Goal: Task Accomplishment & Management: Manage account settings

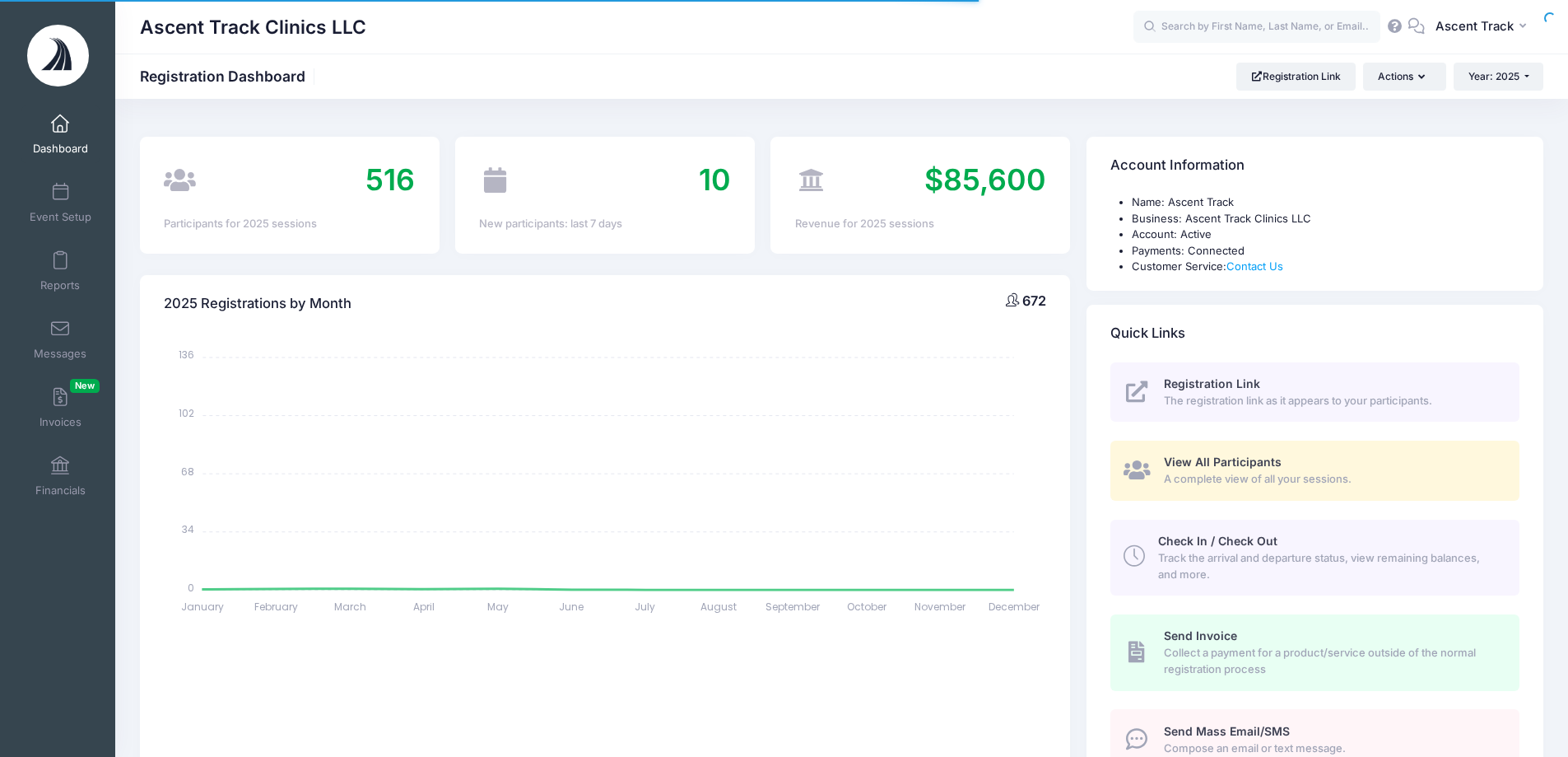
select select
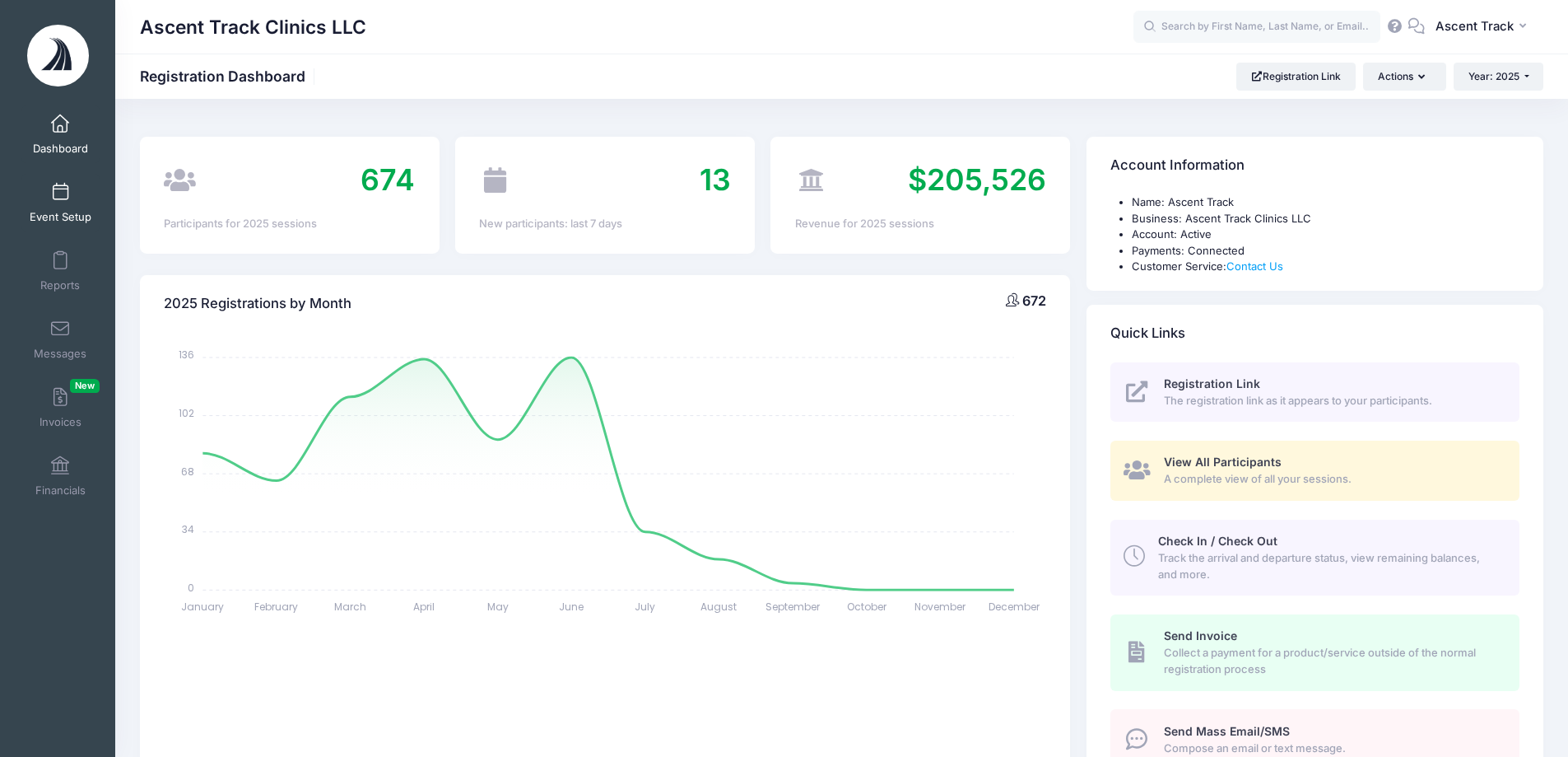
click at [64, 190] on link "Event Setup" at bounding box center [60, 202] width 78 height 57
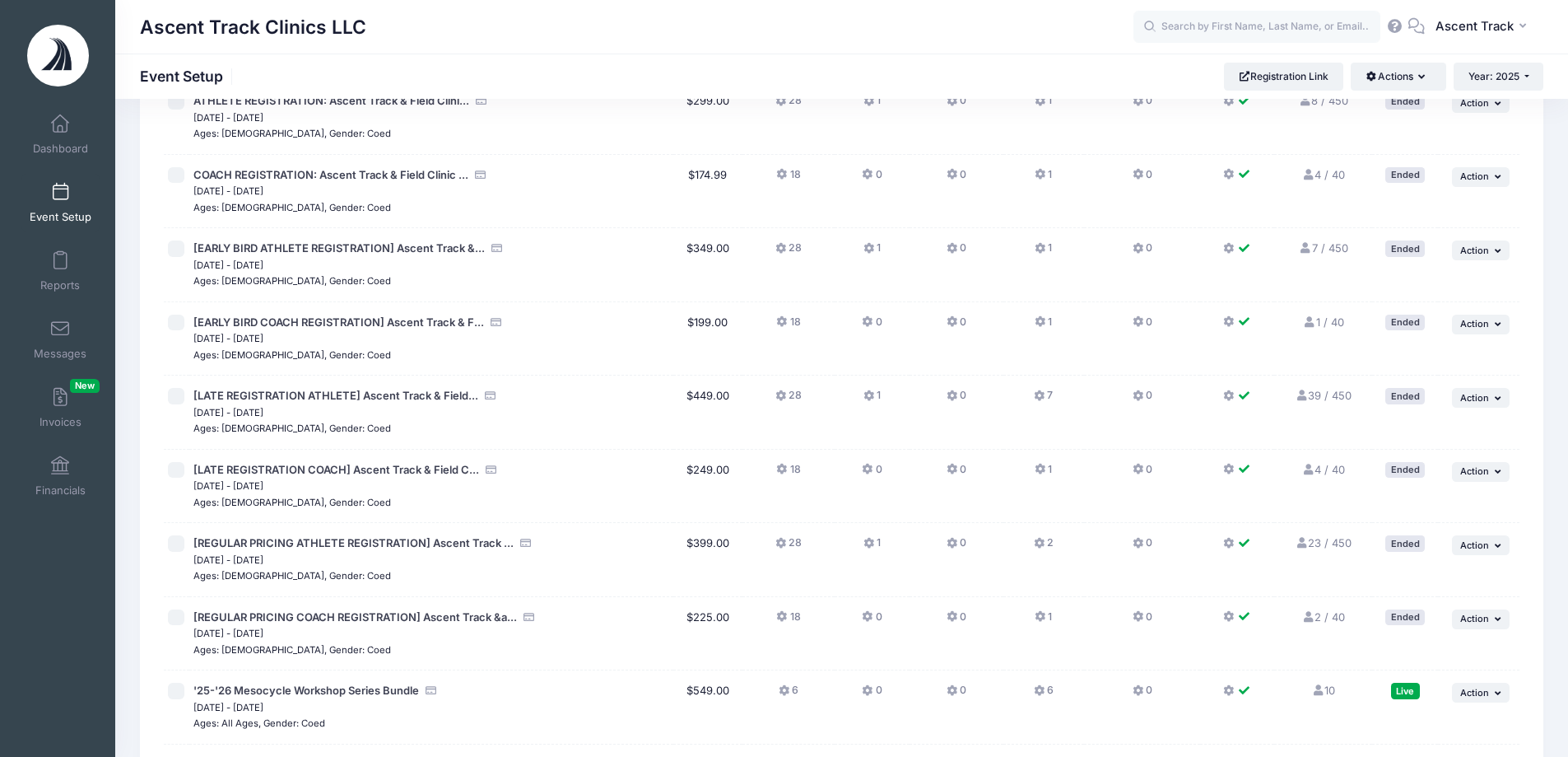
scroll to position [2334, 0]
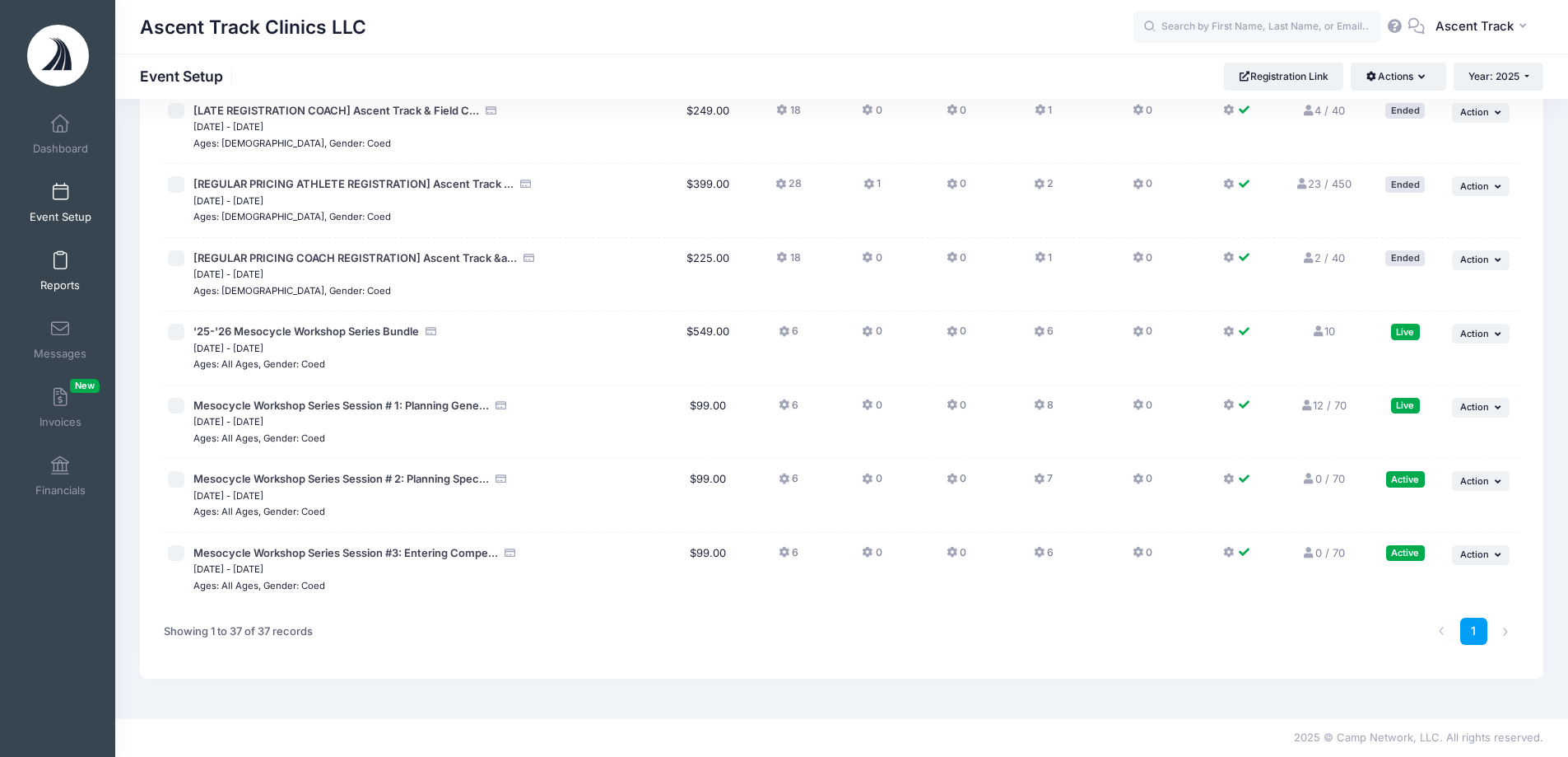
click at [60, 261] on span at bounding box center [60, 261] width 0 height 18
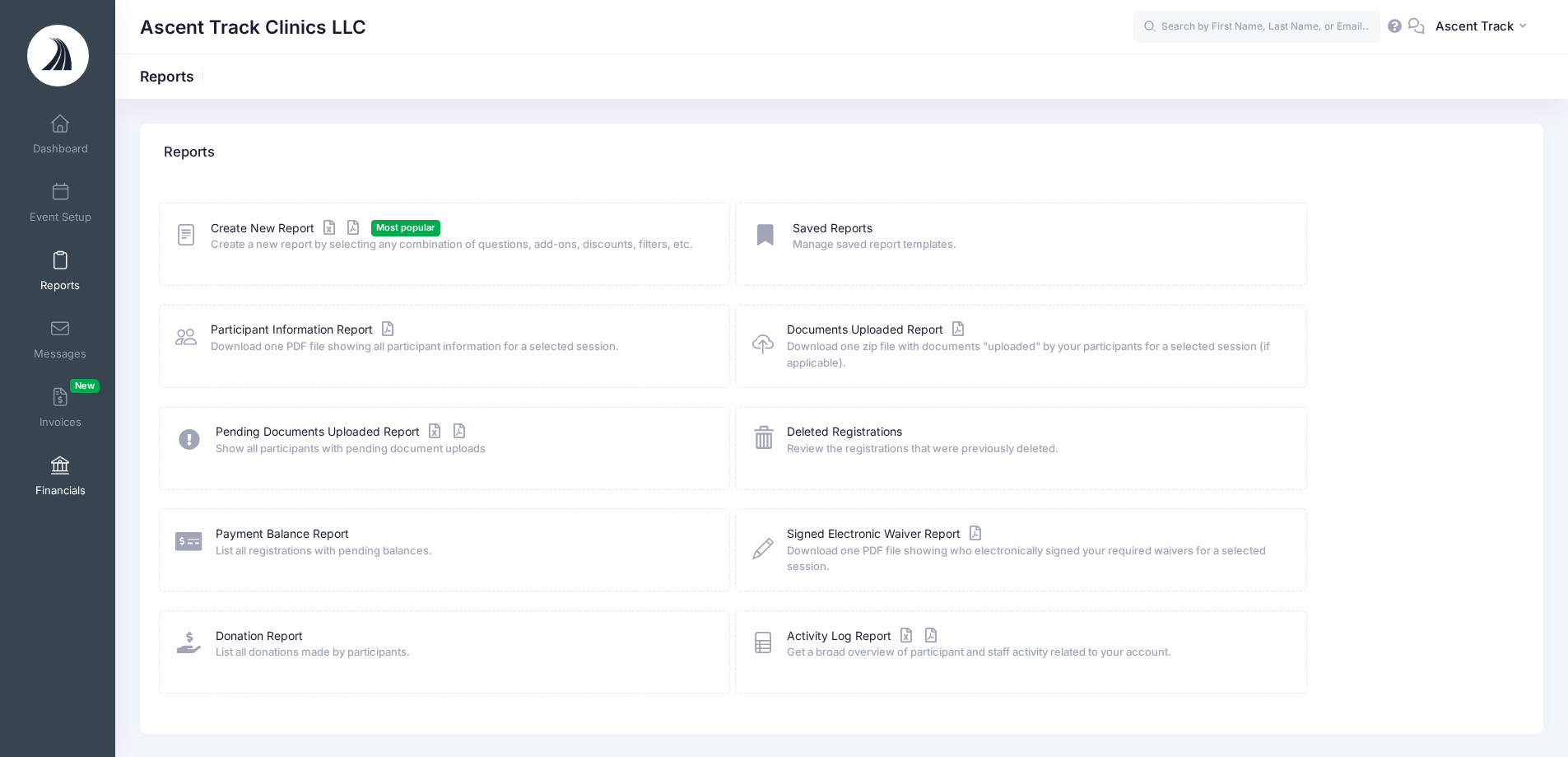
click at [77, 472] on link "Financials" at bounding box center [60, 476] width 78 height 57
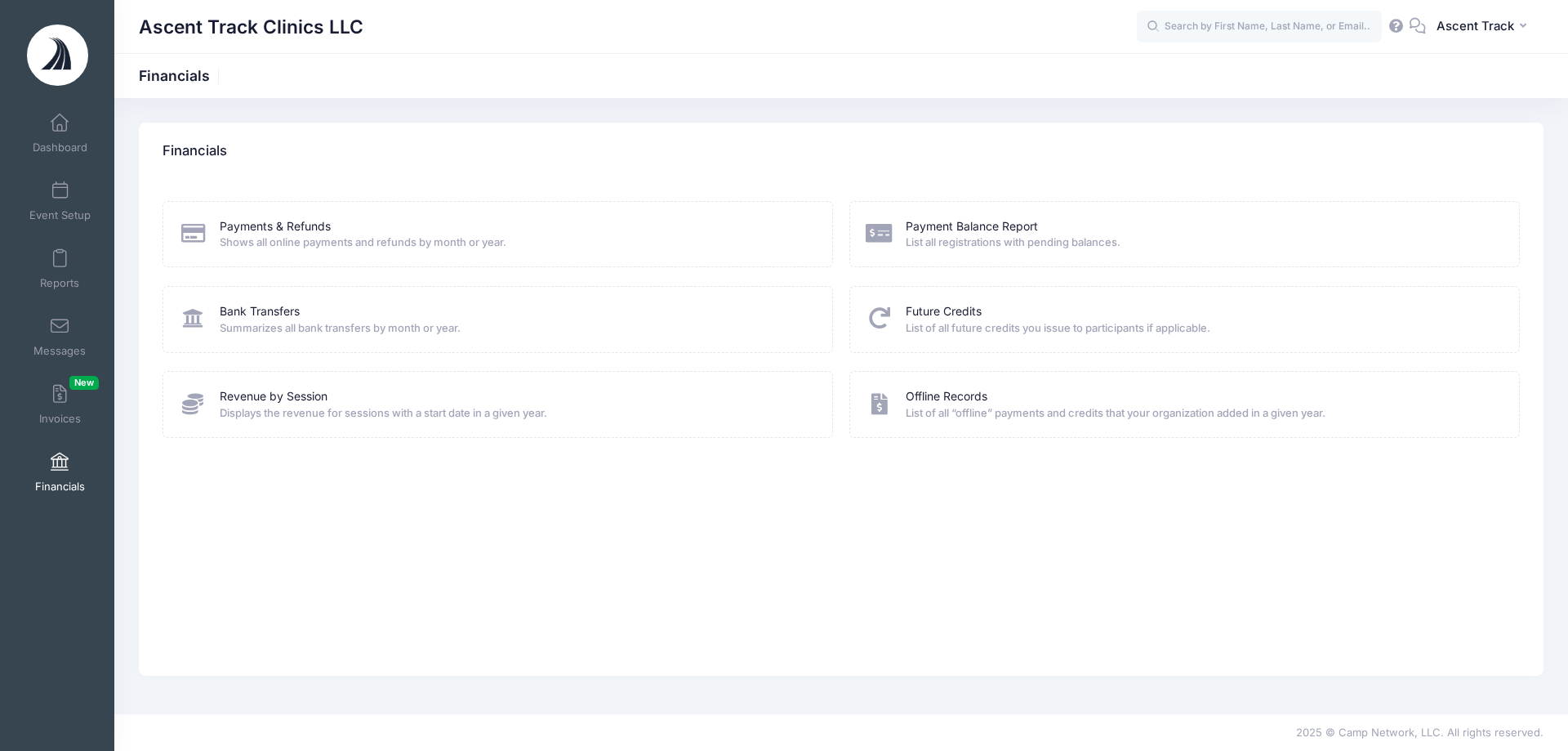
click at [295, 386] on div "Revenue by Session Displays the revenue for sessions with a start date in a giv…" at bounding box center [498, 404] width 671 height 67
click at [295, 391] on link "Revenue by Session" at bounding box center [273, 397] width 108 height 18
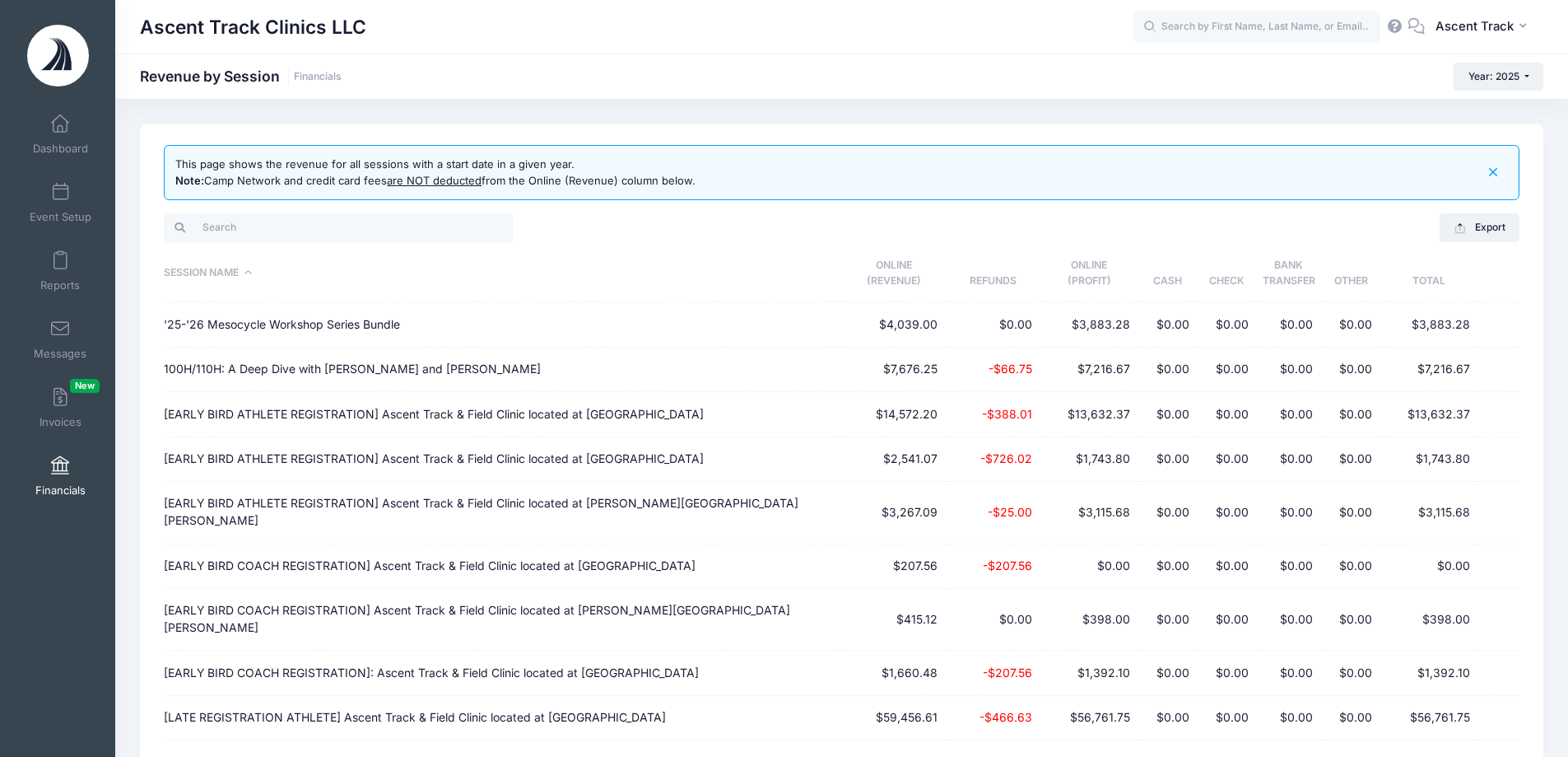
click at [196, 265] on th "Session Name" at bounding box center [503, 273] width 679 height 58
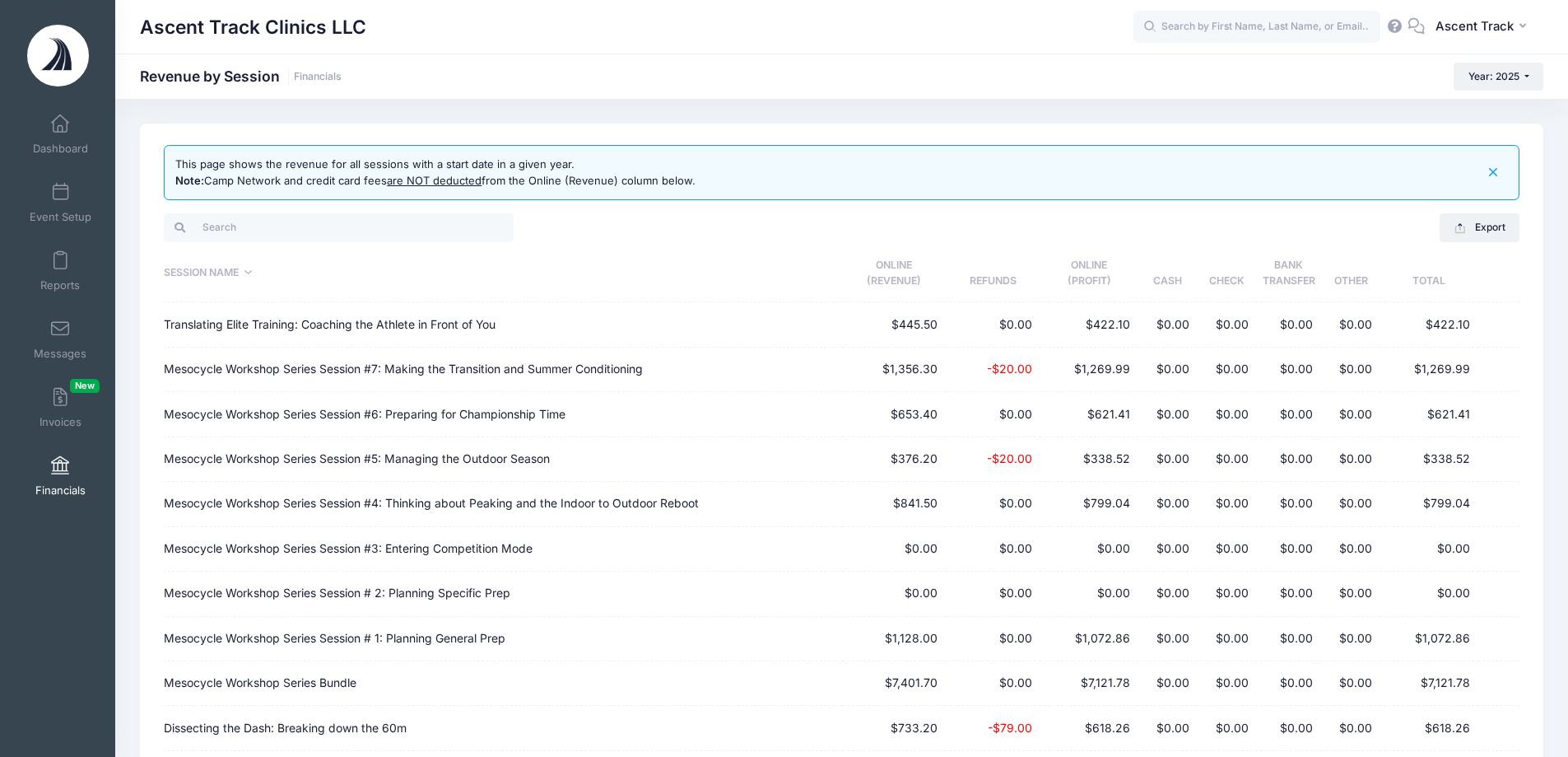
click at [196, 265] on th "Session Name" at bounding box center [503, 273] width 679 height 58
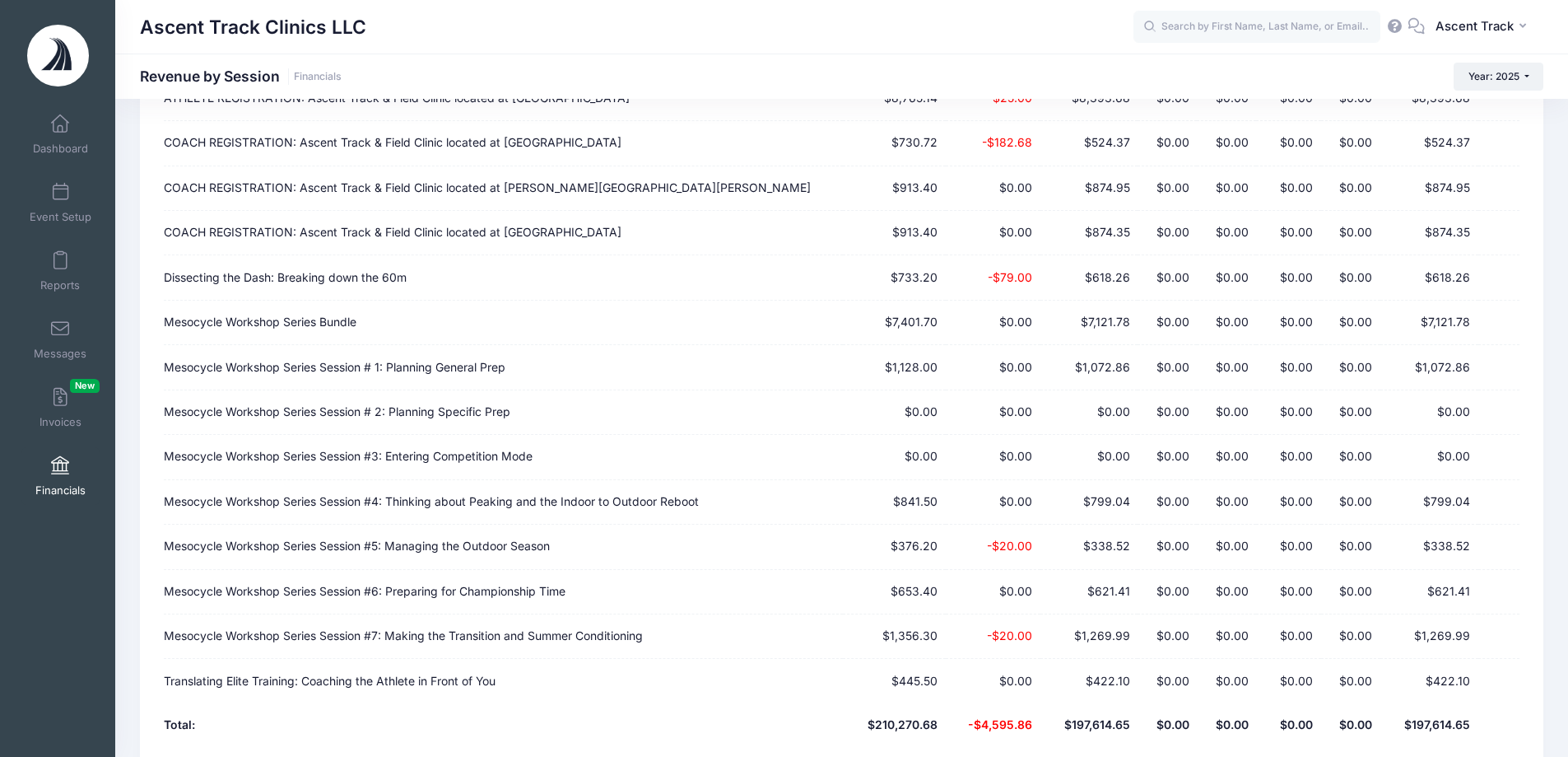
scroll to position [1369, 0]
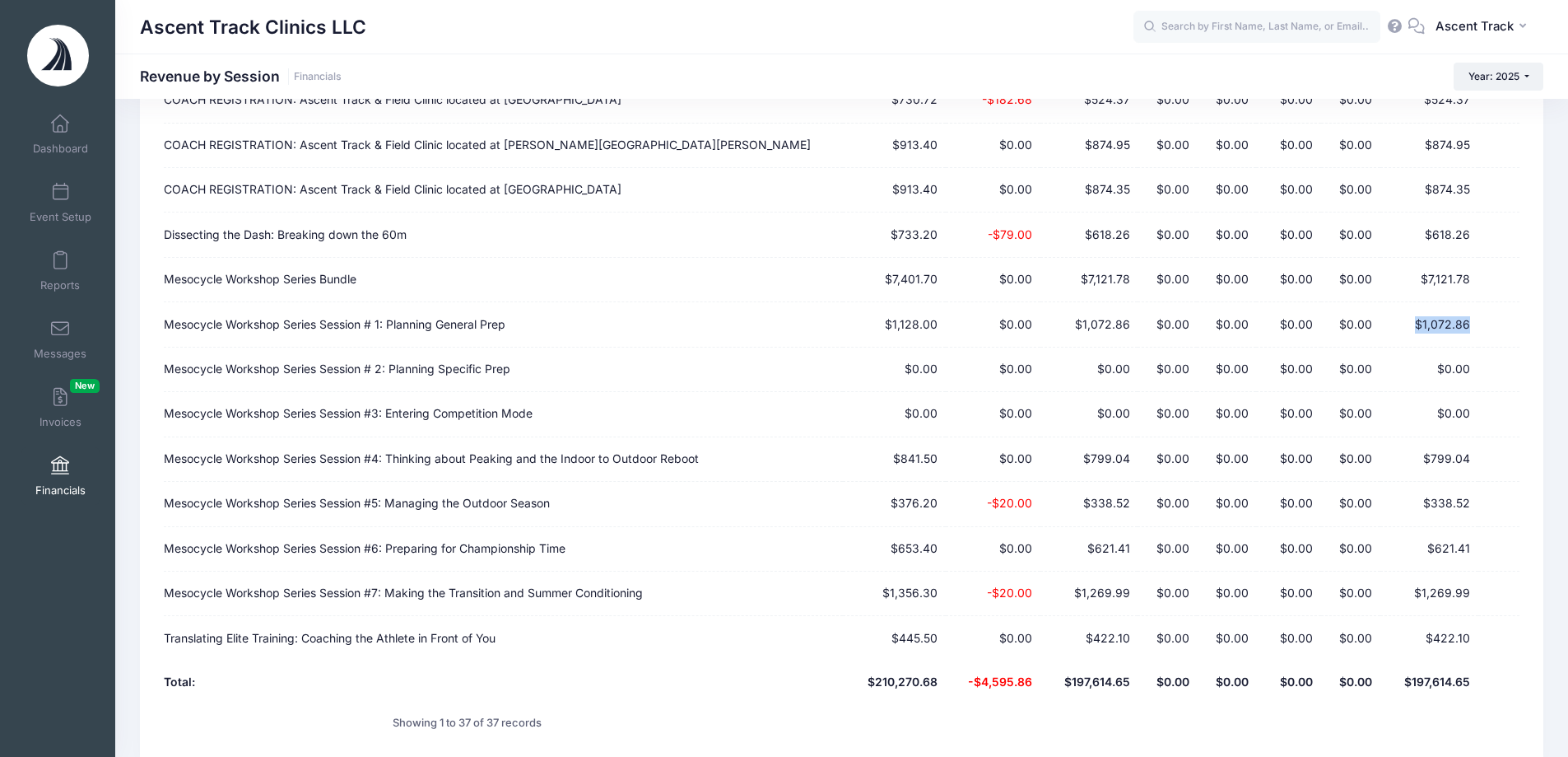
drag, startPoint x: 1481, startPoint y: 254, endPoint x: 1411, endPoint y: 254, distance: 70.0
click at [1411, 302] on tr "Mesocycle Workshop Series Session # 1: Planning General Prep $1,128.00 $0.00 $1…" at bounding box center [842, 324] width 1356 height 44
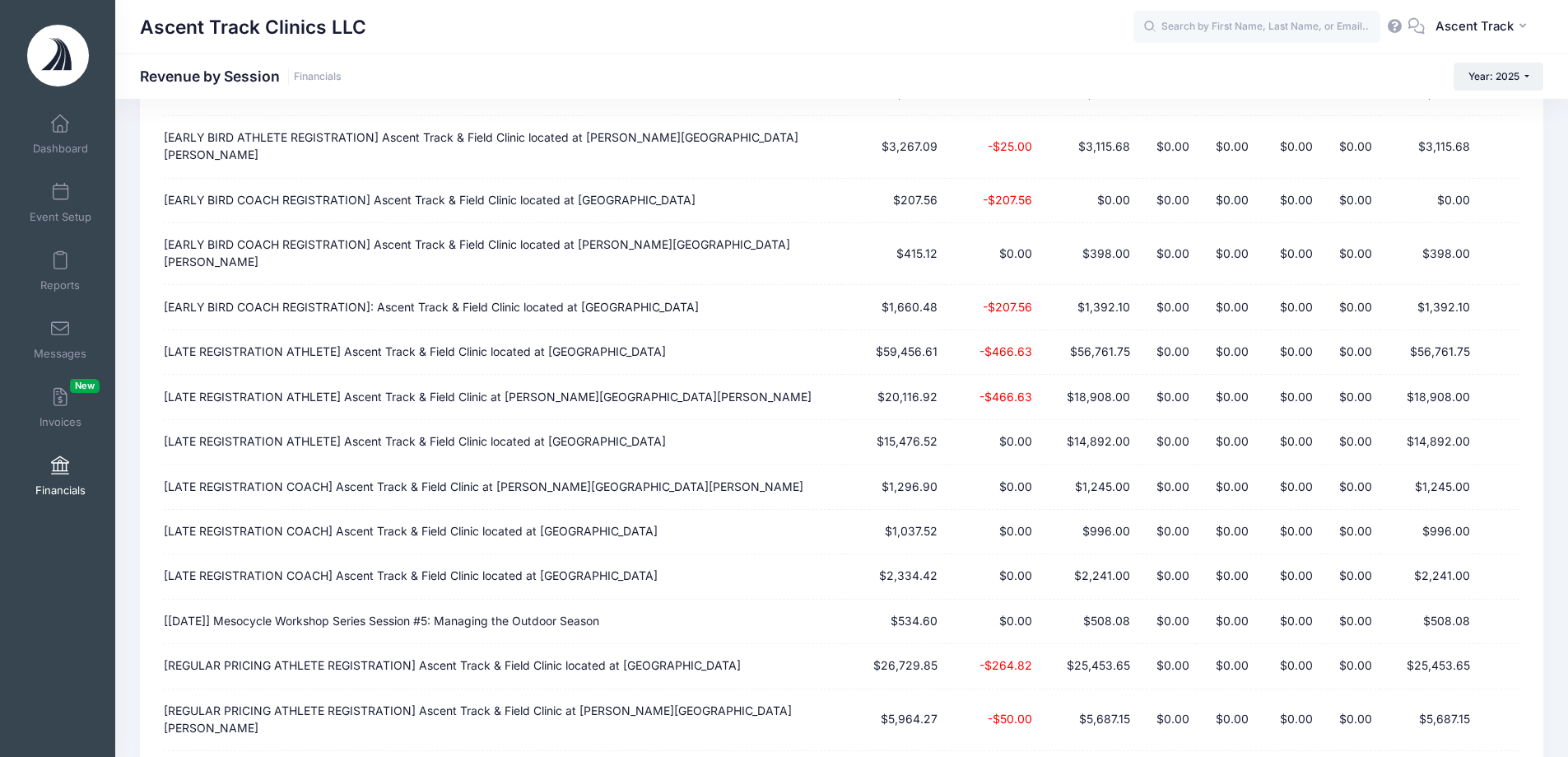
scroll to position [52, 0]
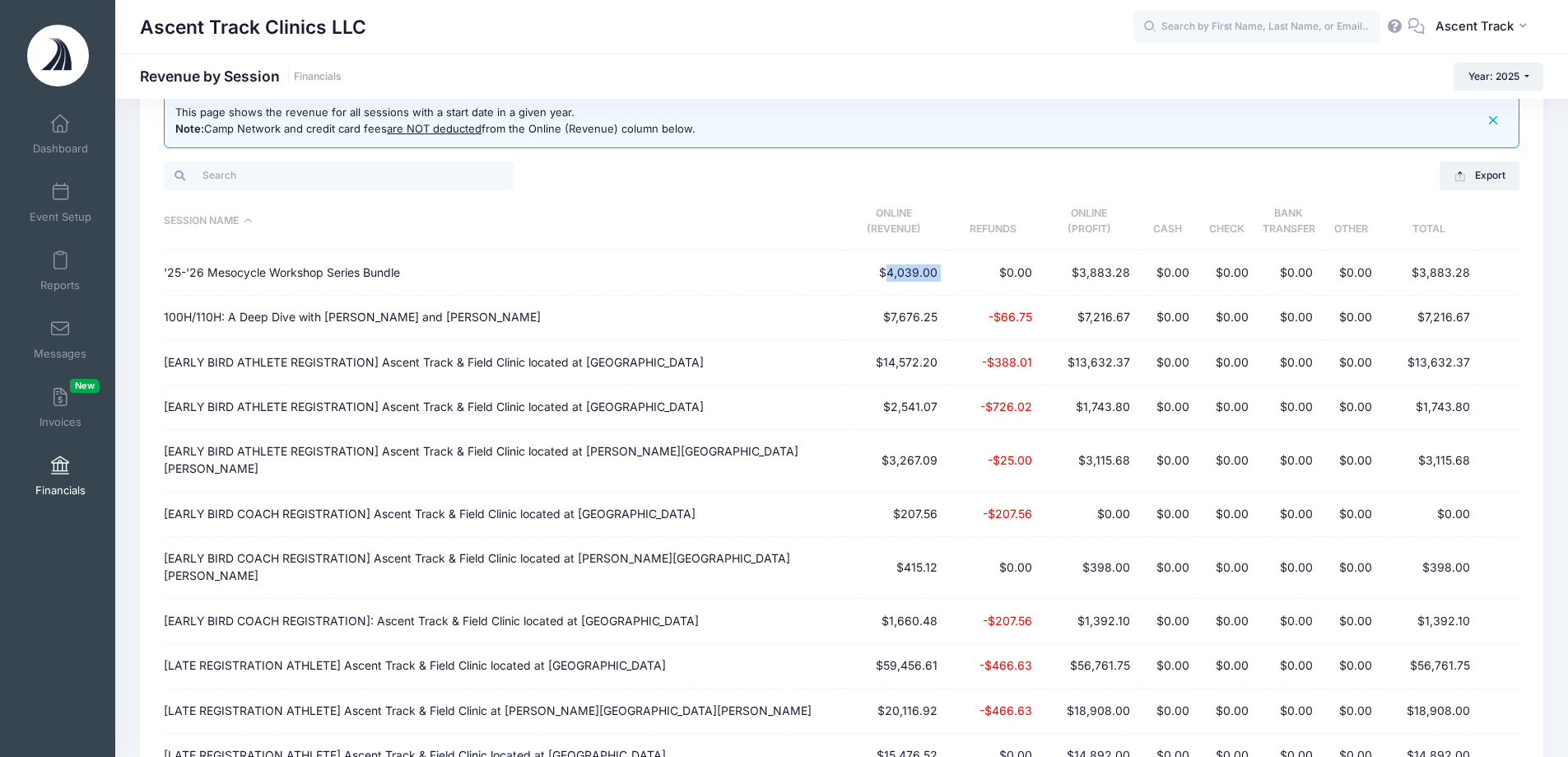
drag, startPoint x: 890, startPoint y: 273, endPoint x: 948, endPoint y: 280, distance: 58.4
click at [948, 280] on tr "'25-'26 Mesocycle Workshop Series Bundle $4,039.00 $0.00 $3,883.28 $0.00 $0.00 …" at bounding box center [842, 272] width 1356 height 44
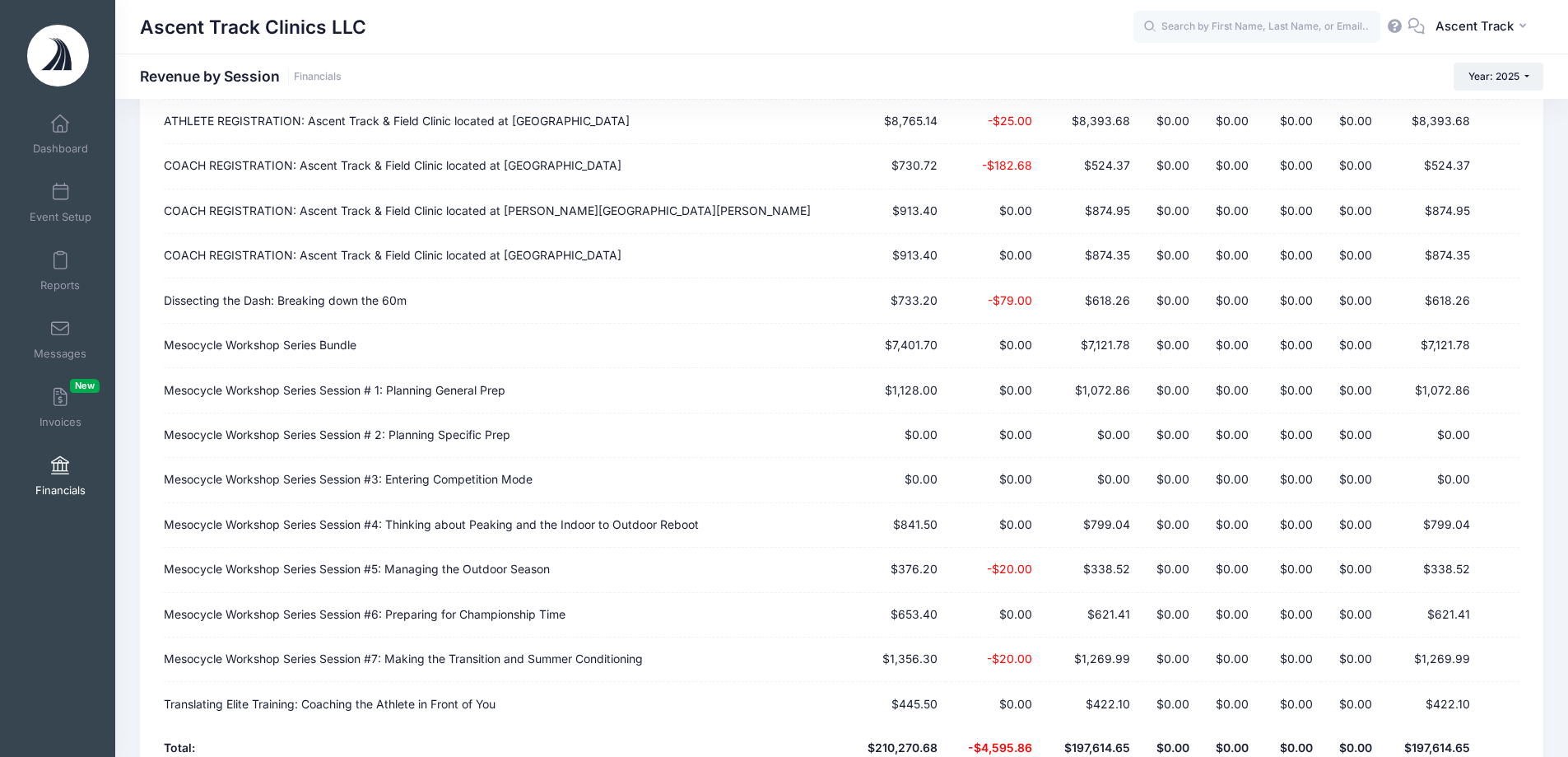
scroll to position [1369, 0]
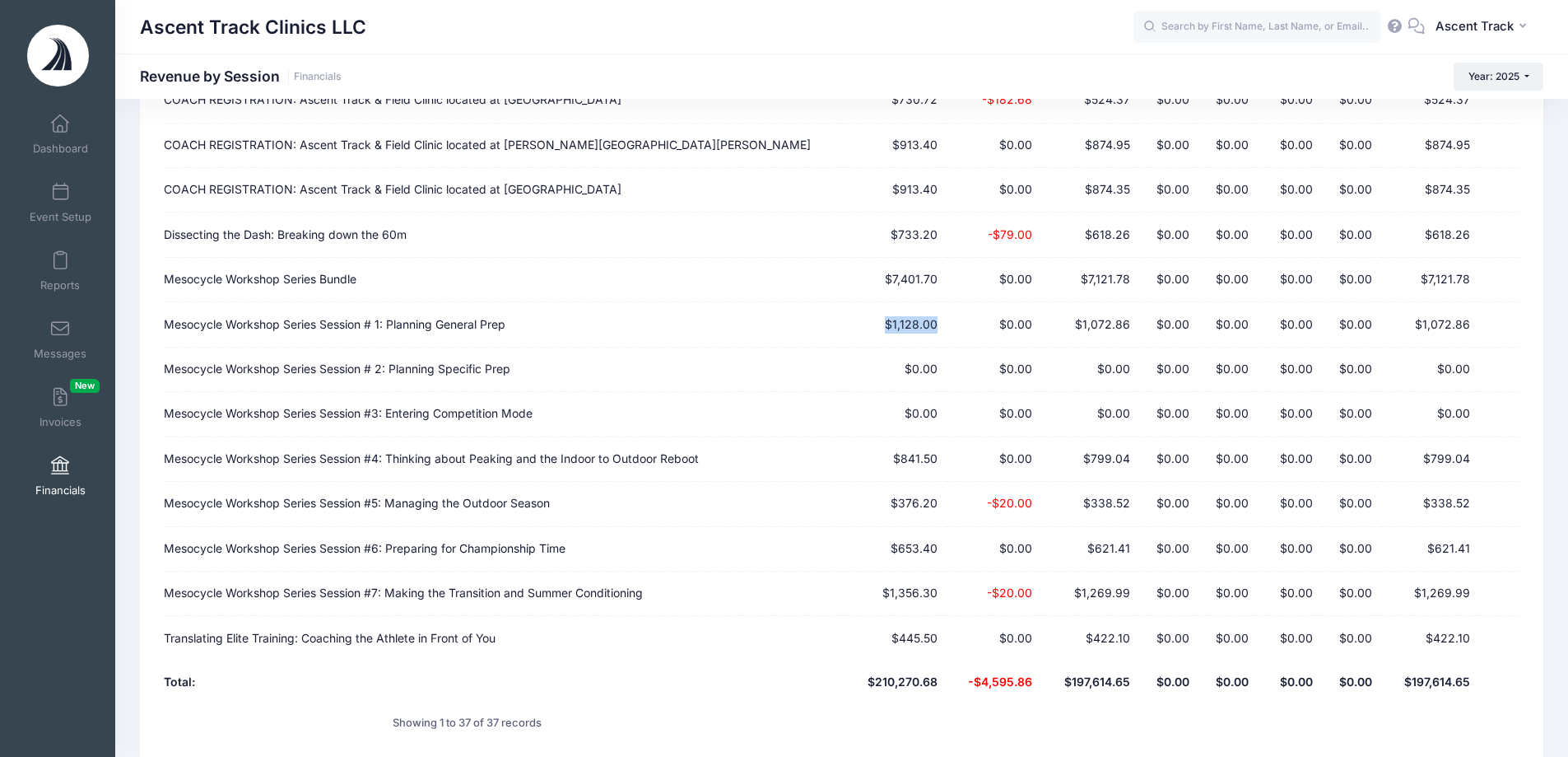
drag, startPoint x: 886, startPoint y: 254, endPoint x: 940, endPoint y: 254, distance: 54.0
click at [940, 302] on td "$1,128.00" at bounding box center [894, 324] width 103 height 44
click at [67, 189] on link "Event Setup" at bounding box center [60, 202] width 78 height 57
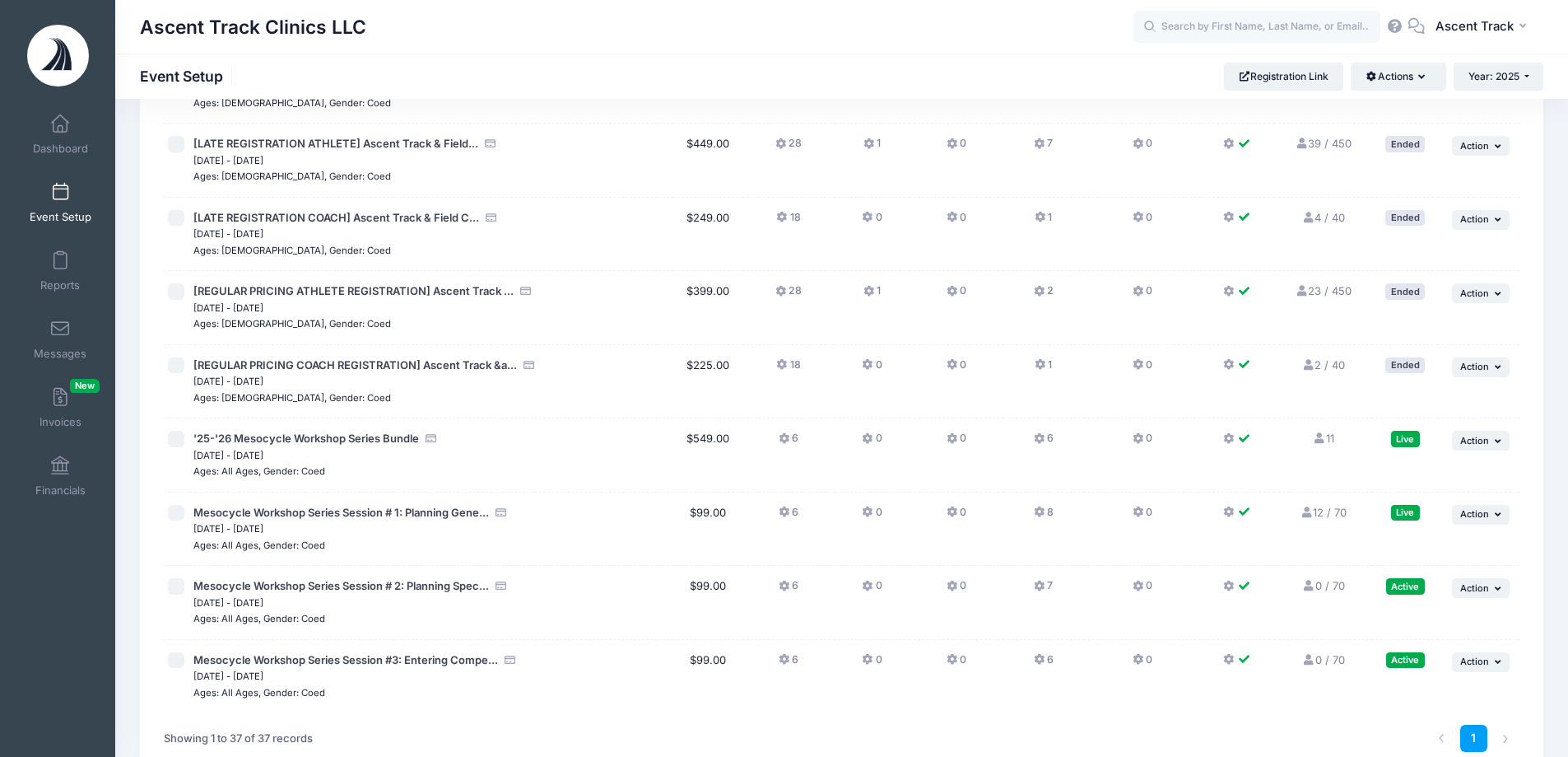
scroll to position [2170, 0]
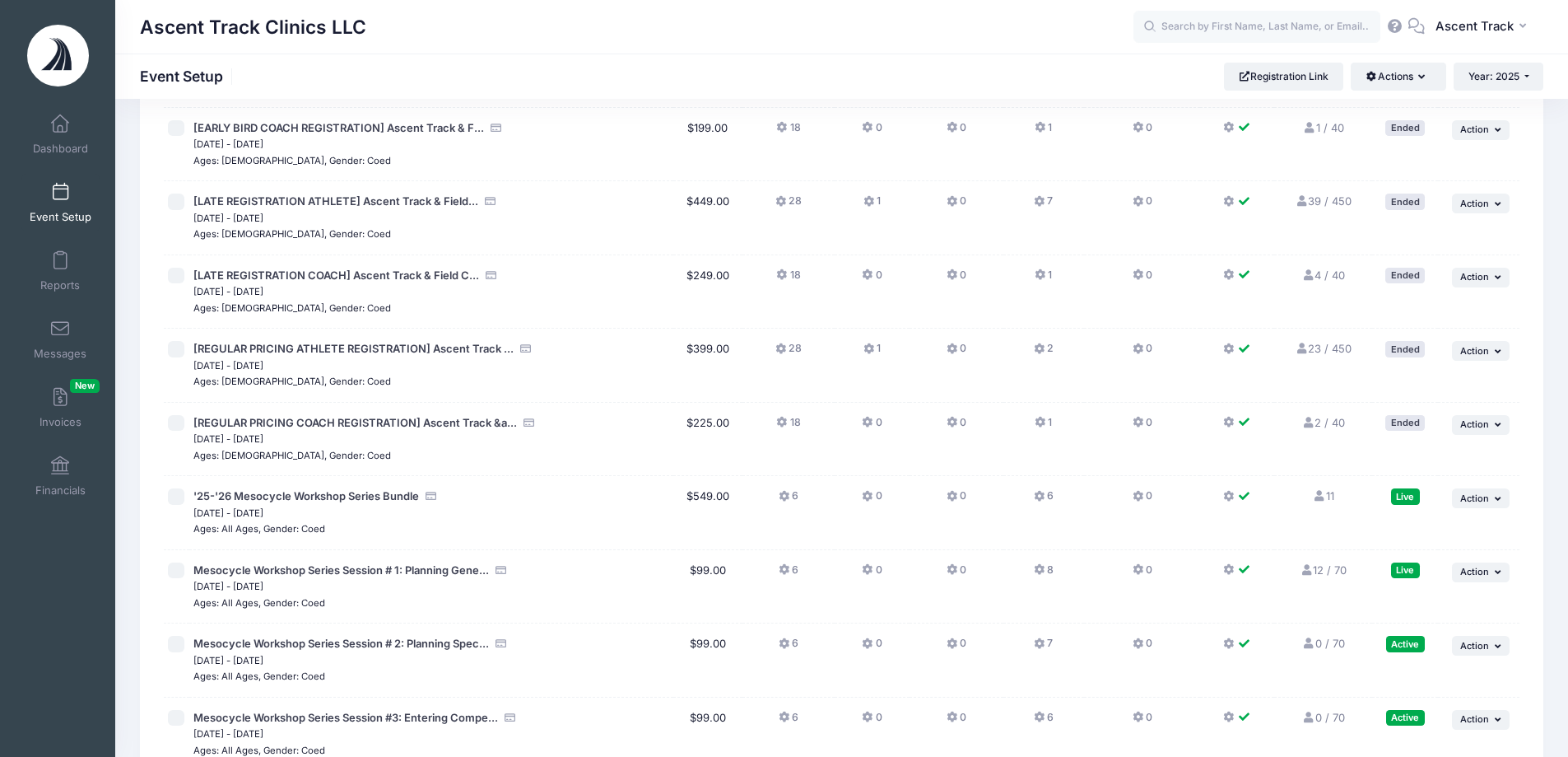
click at [68, 206] on link "Event Setup" at bounding box center [60, 202] width 78 height 57
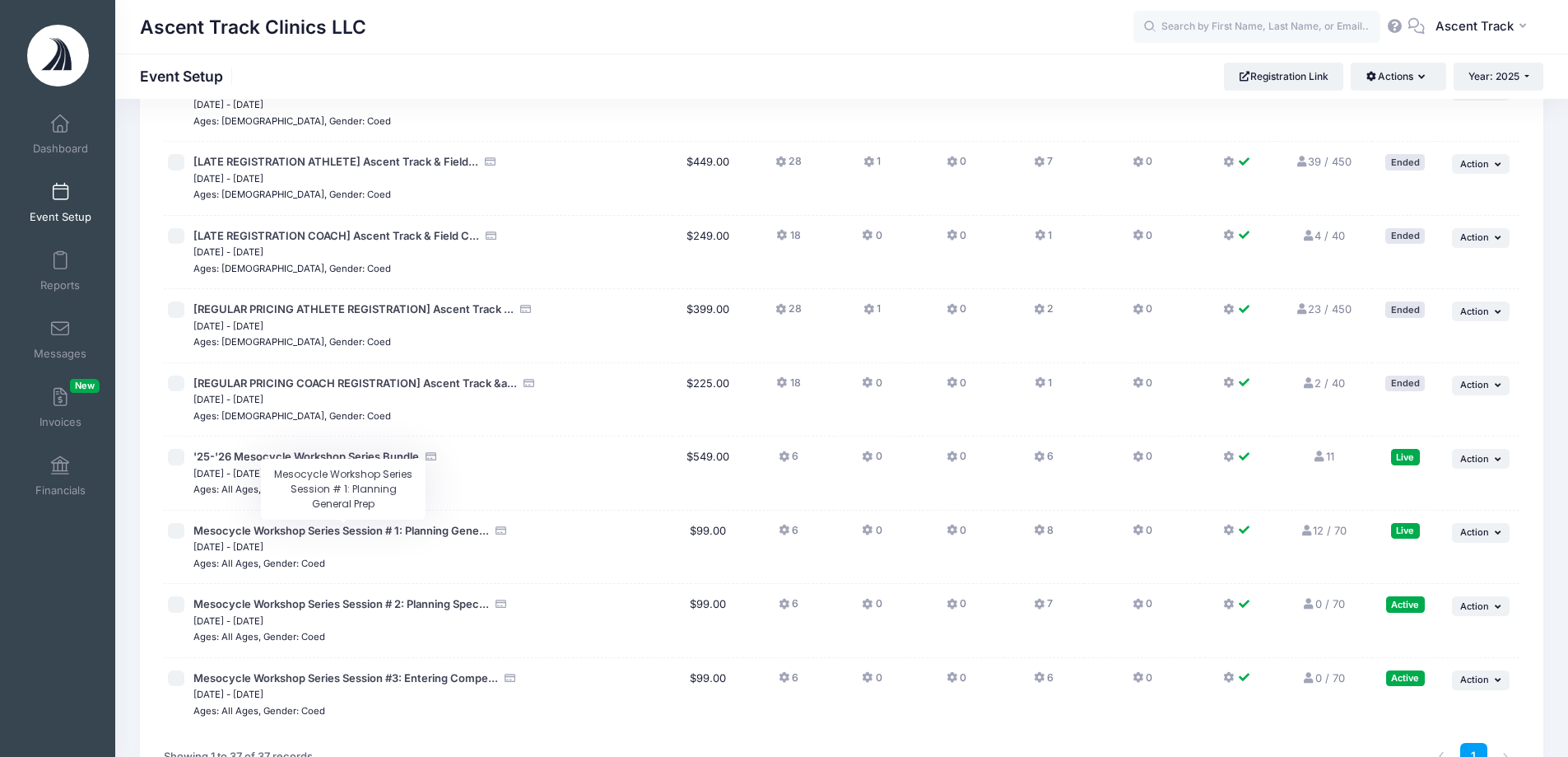
scroll to position [2170, 0]
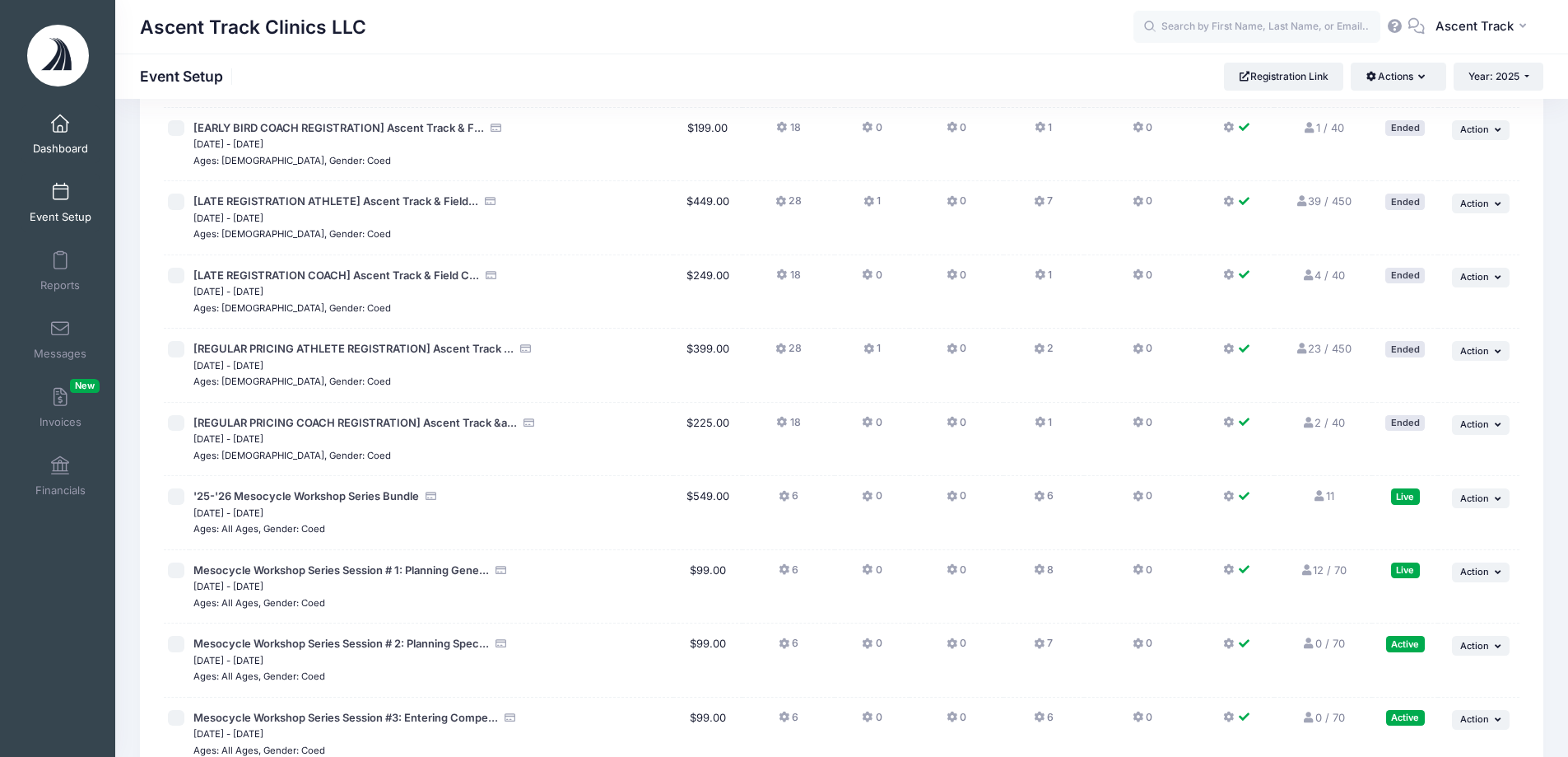
click at [60, 123] on span at bounding box center [60, 124] width 0 height 18
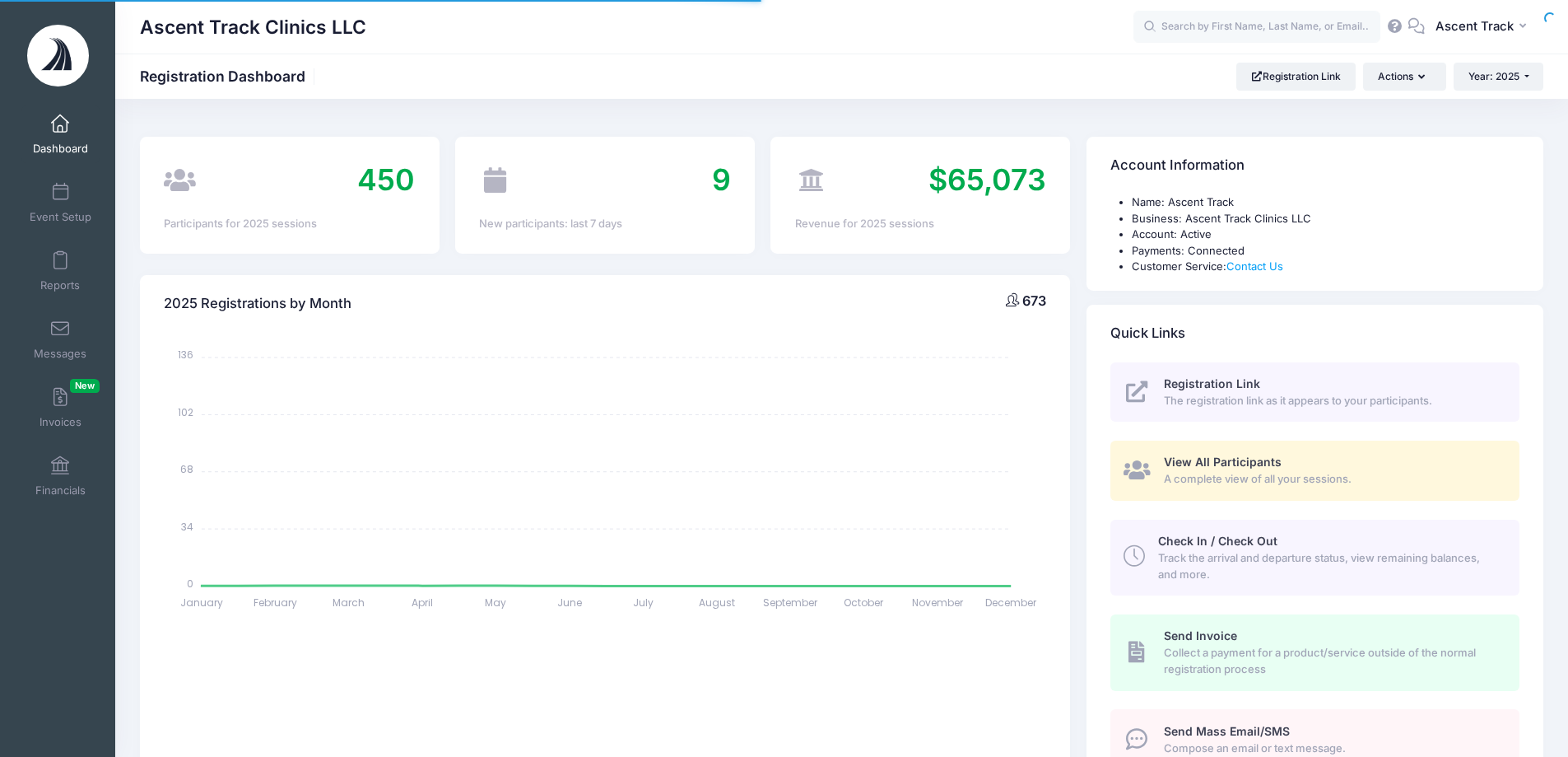
select select
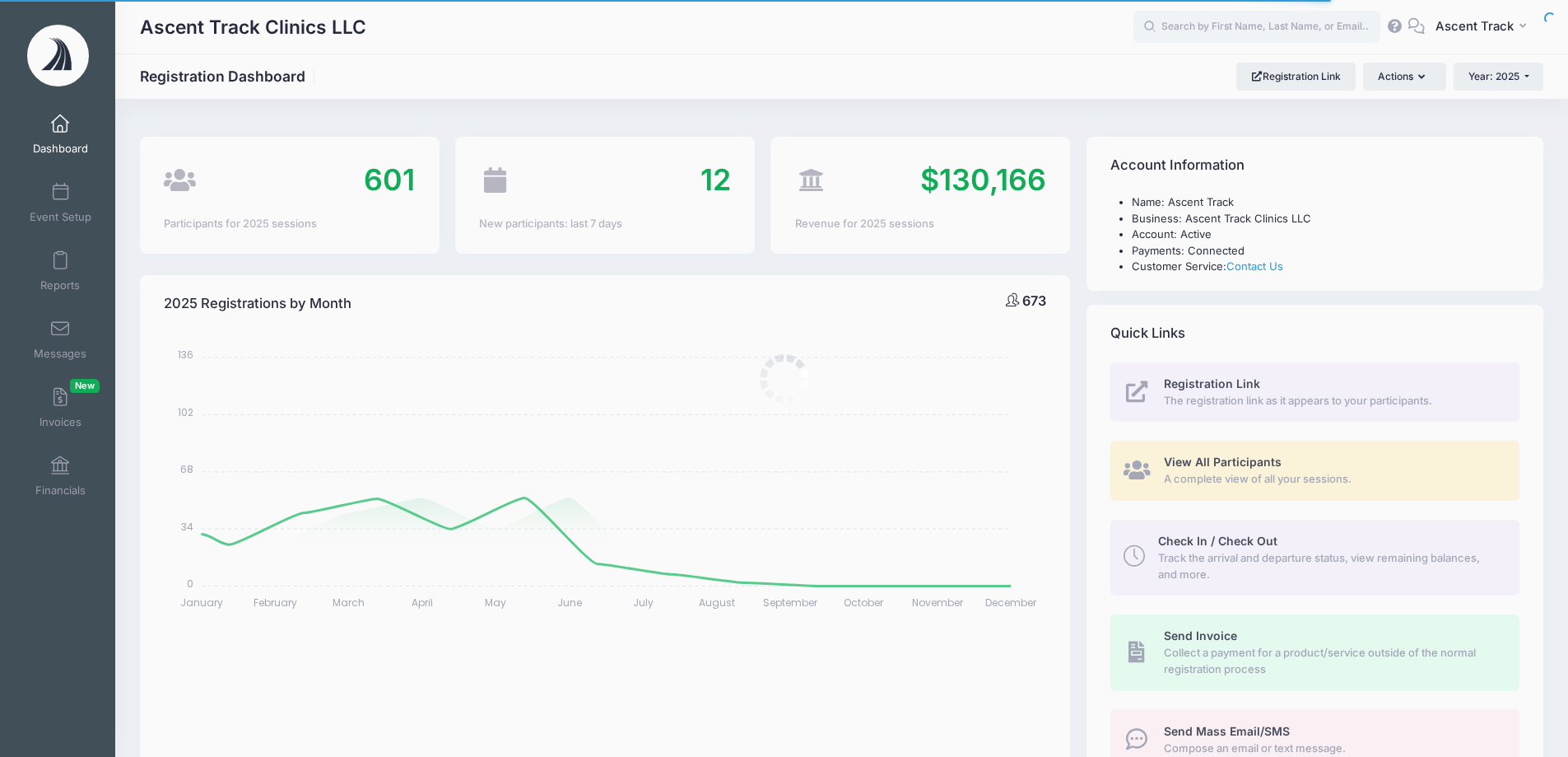
click at [71, 258] on div at bounding box center [784, 378] width 1568 height 757
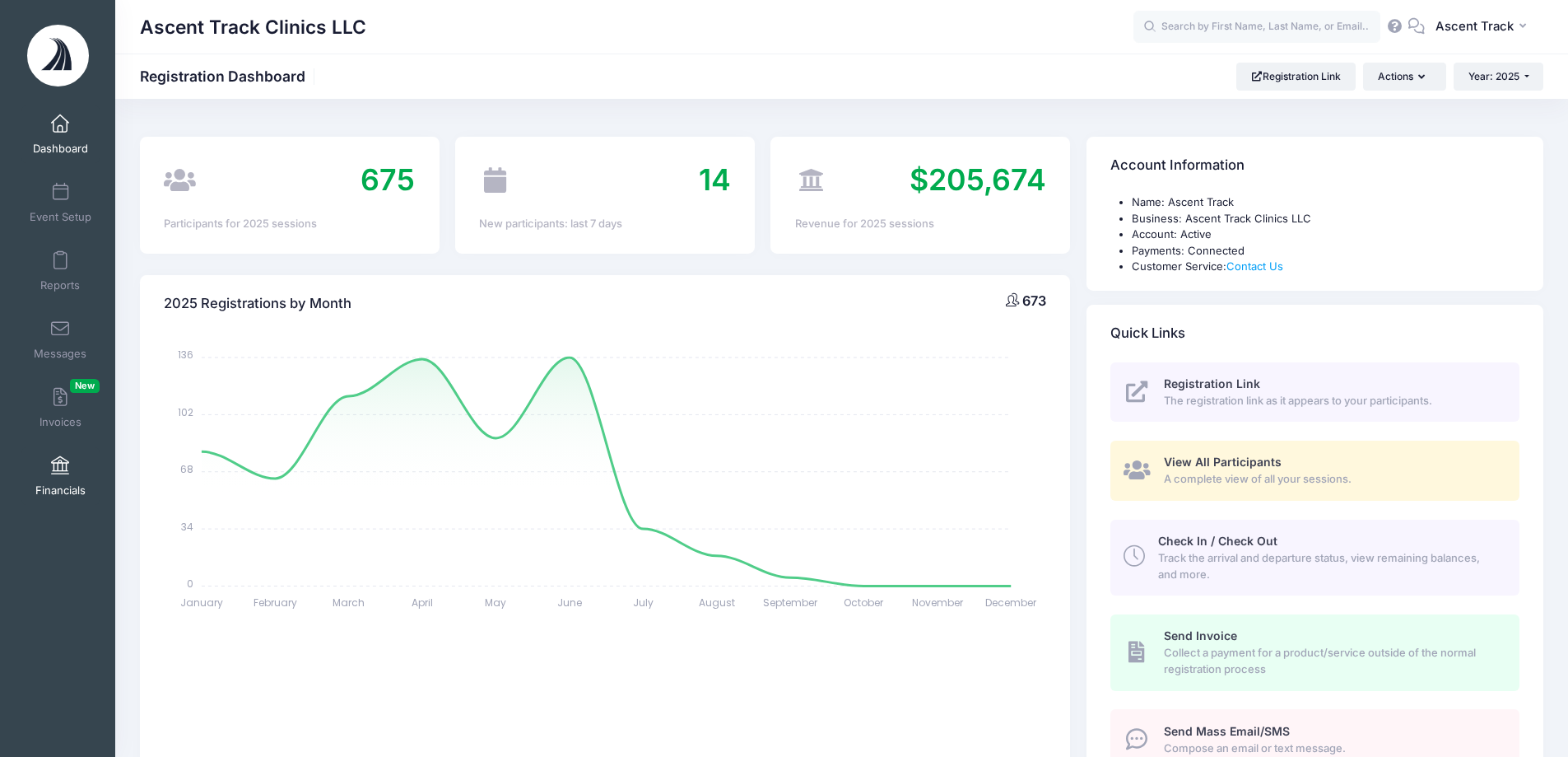
click at [24, 452] on link "Financials" at bounding box center [60, 476] width 78 height 57
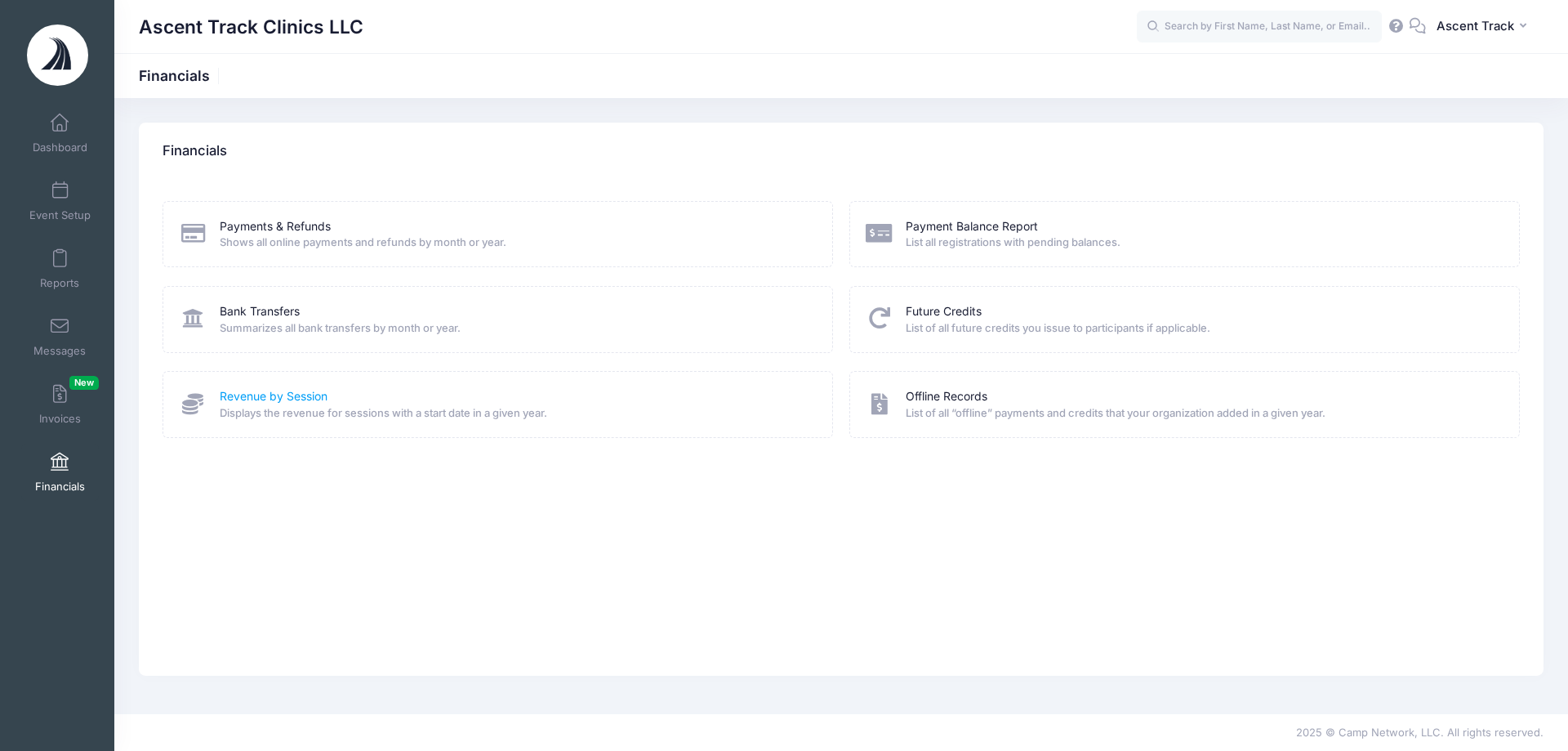
click at [308, 401] on link "Revenue by Session" at bounding box center [273, 397] width 108 height 18
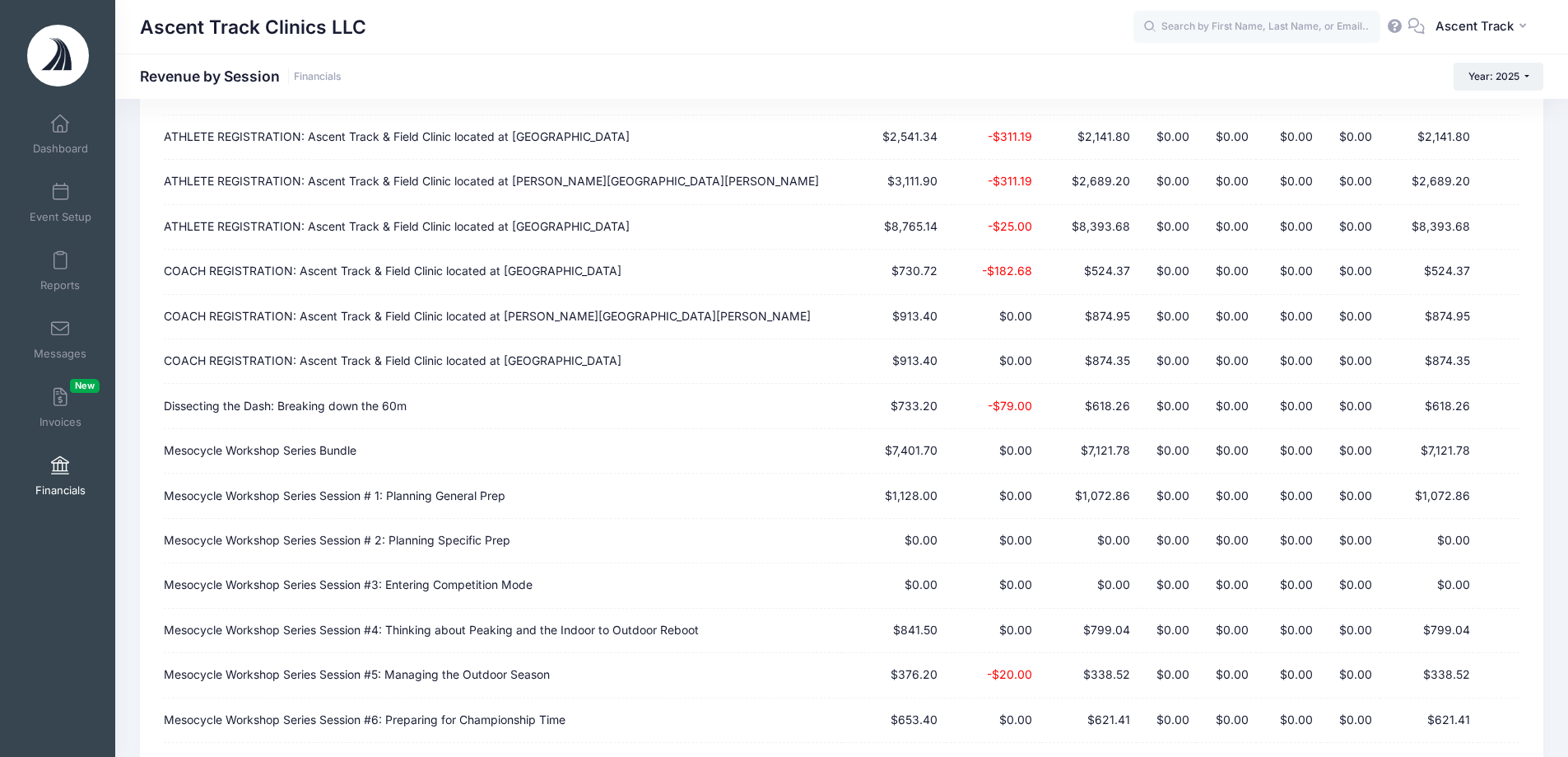
scroll to position [1369, 0]
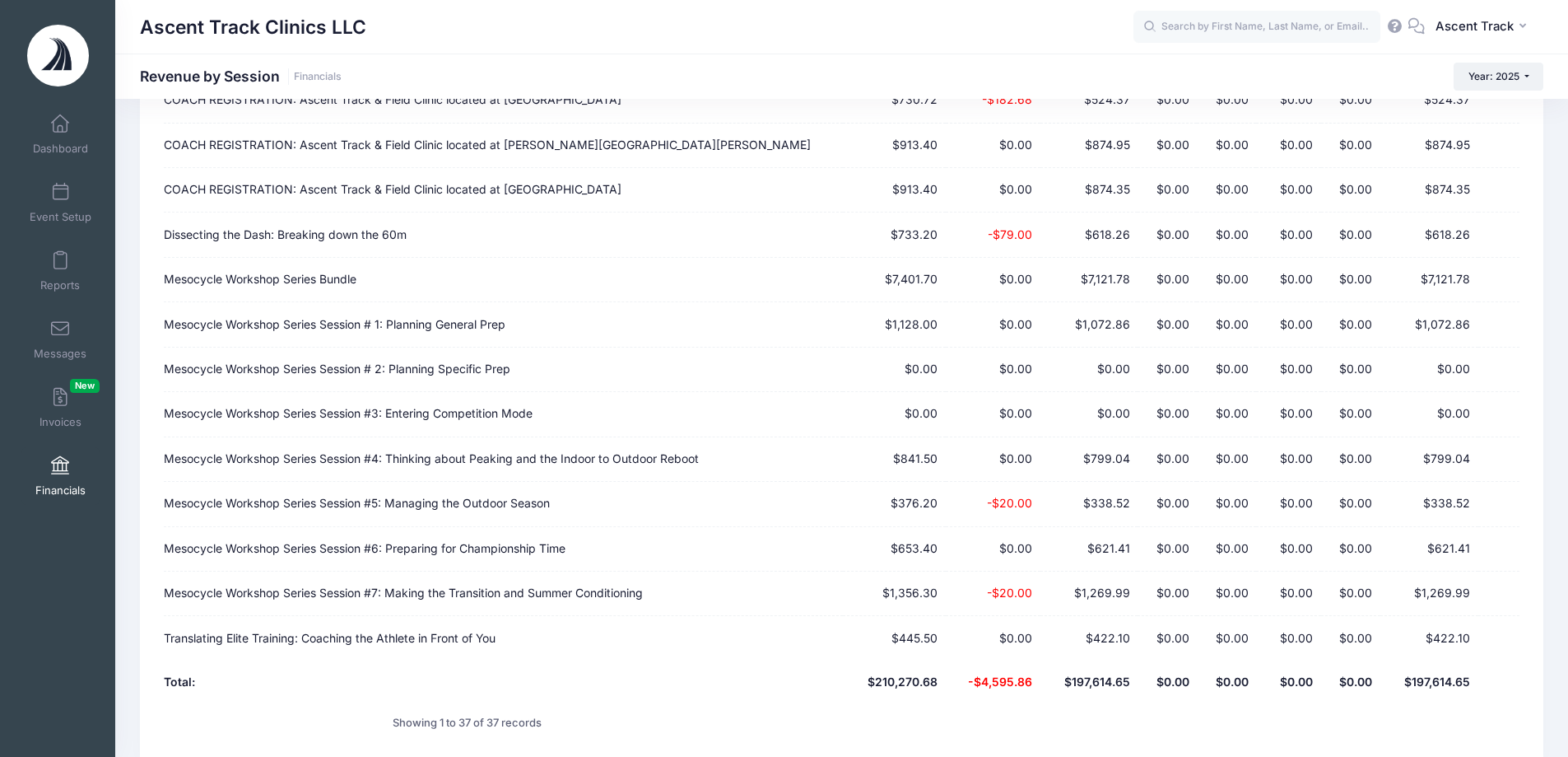
click at [459, 302] on td "Mesocycle Workshop Series Session # 1: Planning General Prep" at bounding box center [503, 324] width 679 height 44
click at [340, 258] on td "Mesocycle Workshop Series Bundle" at bounding box center [503, 279] width 679 height 44
click at [37, 128] on link "Dashboard" at bounding box center [60, 134] width 78 height 57
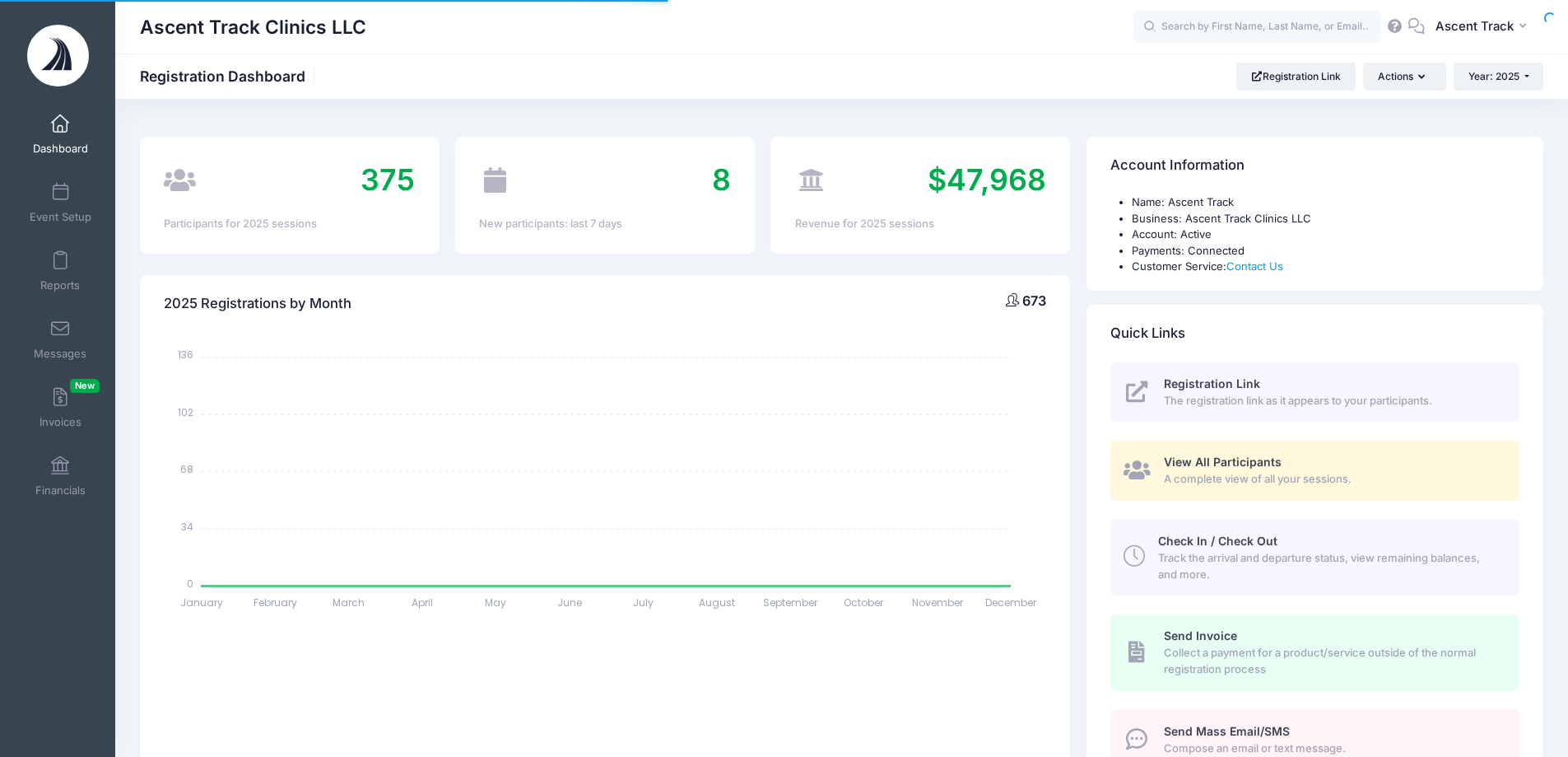
select select
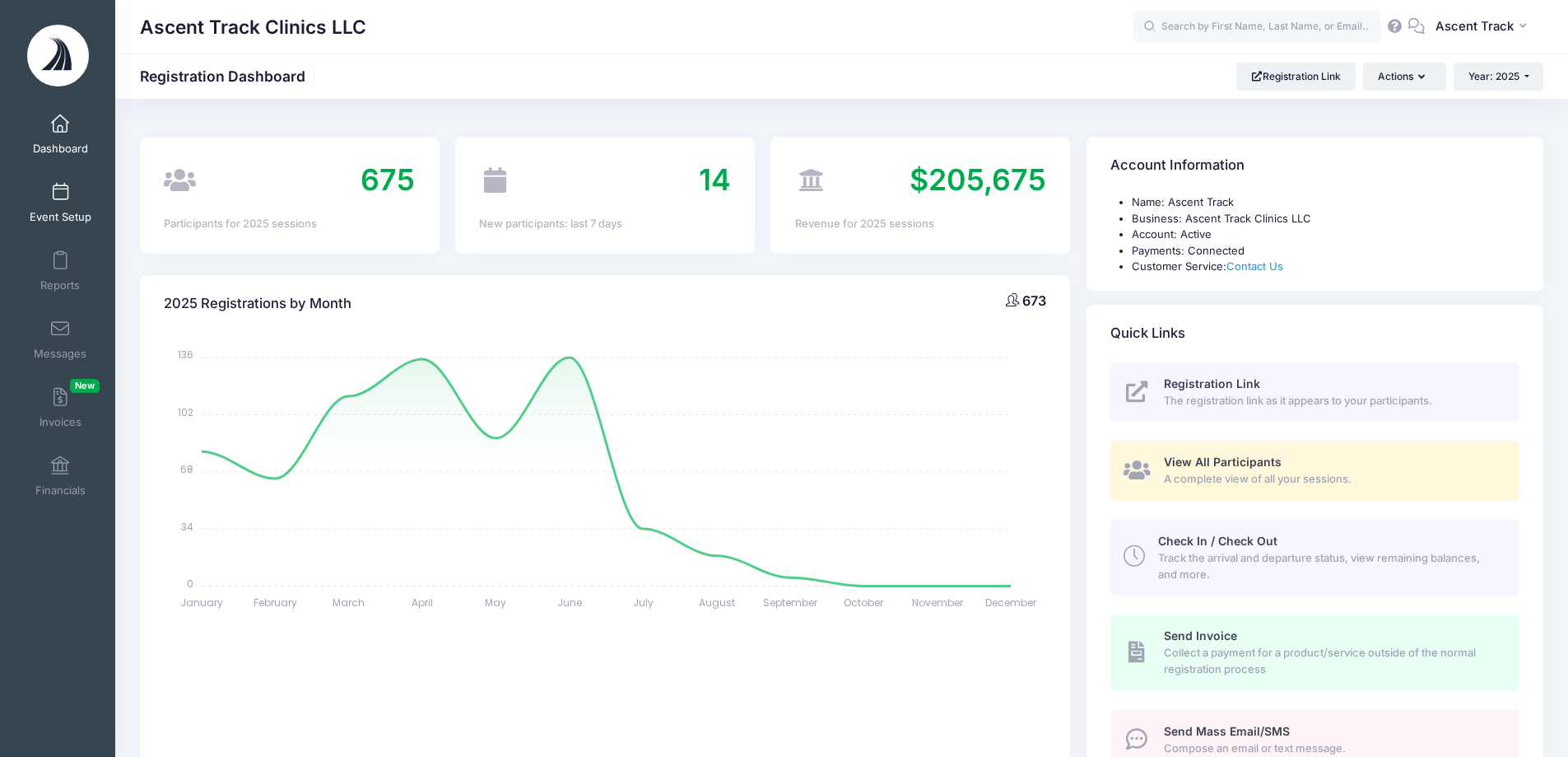
click at [48, 197] on link "Event Setup" at bounding box center [60, 202] width 78 height 57
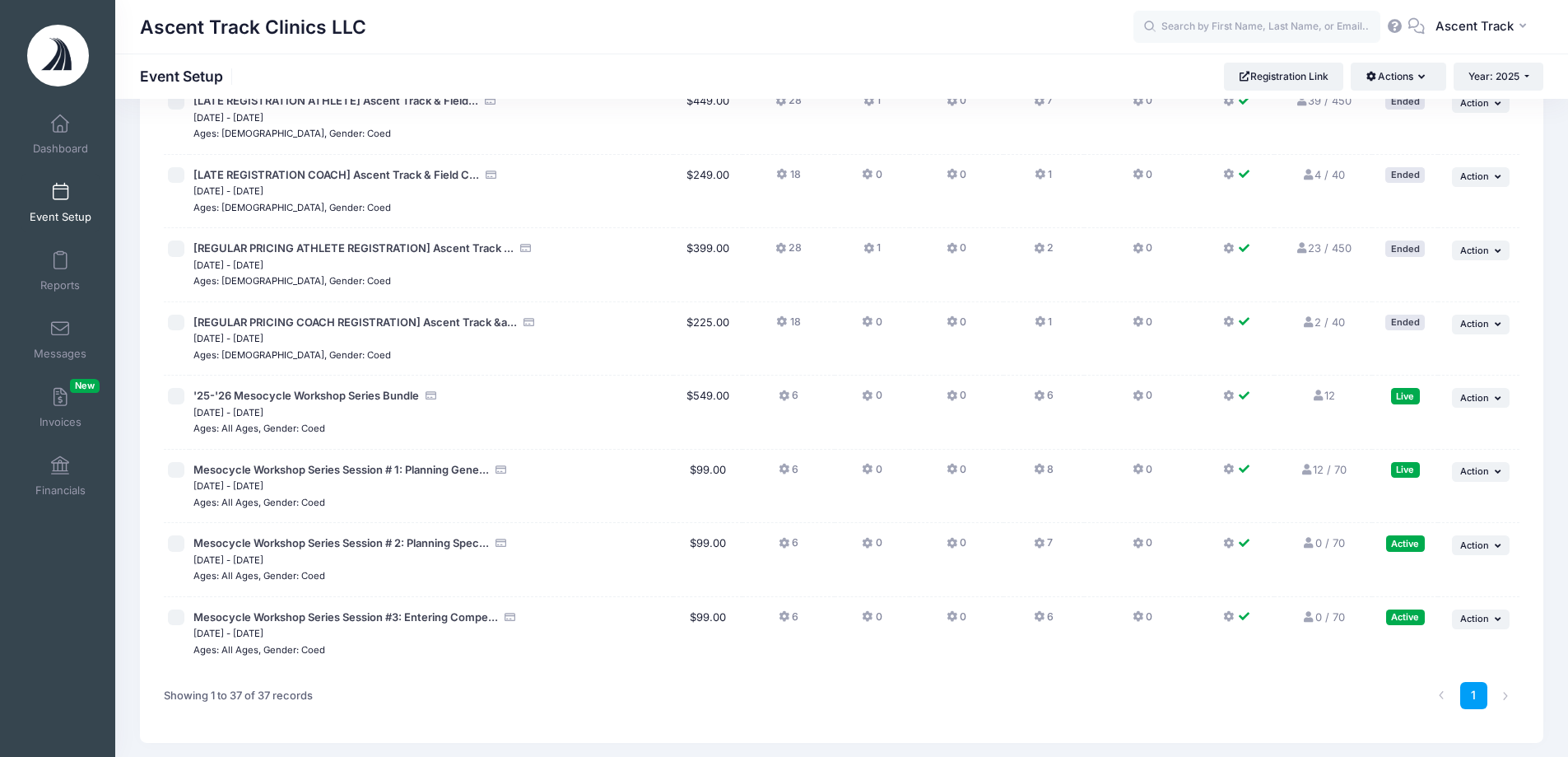
scroll to position [2334, 0]
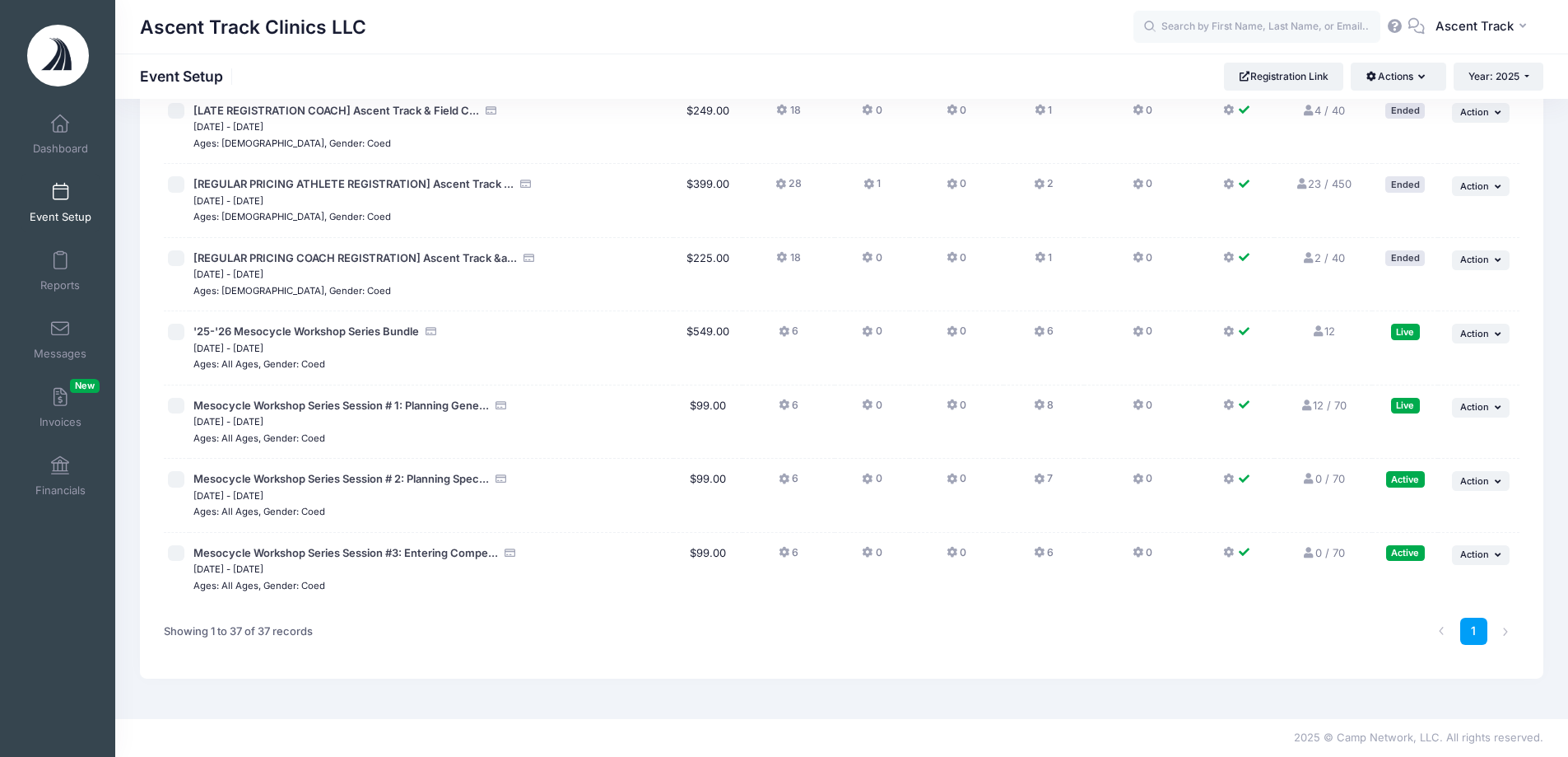
click at [1034, 405] on icon at bounding box center [1040, 405] width 13 height 0
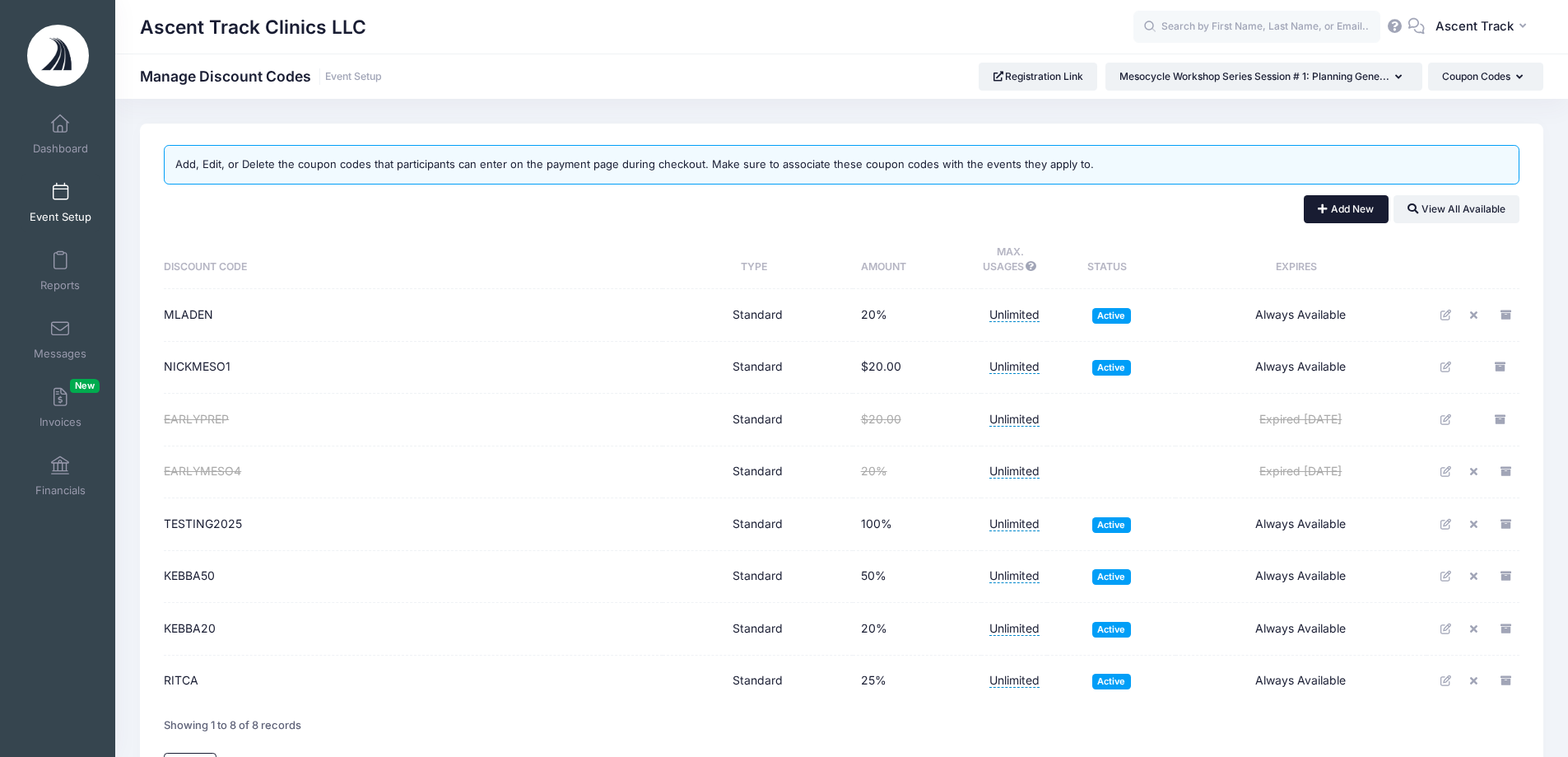
click at [1357, 201] on button "Add New" at bounding box center [1346, 209] width 85 height 28
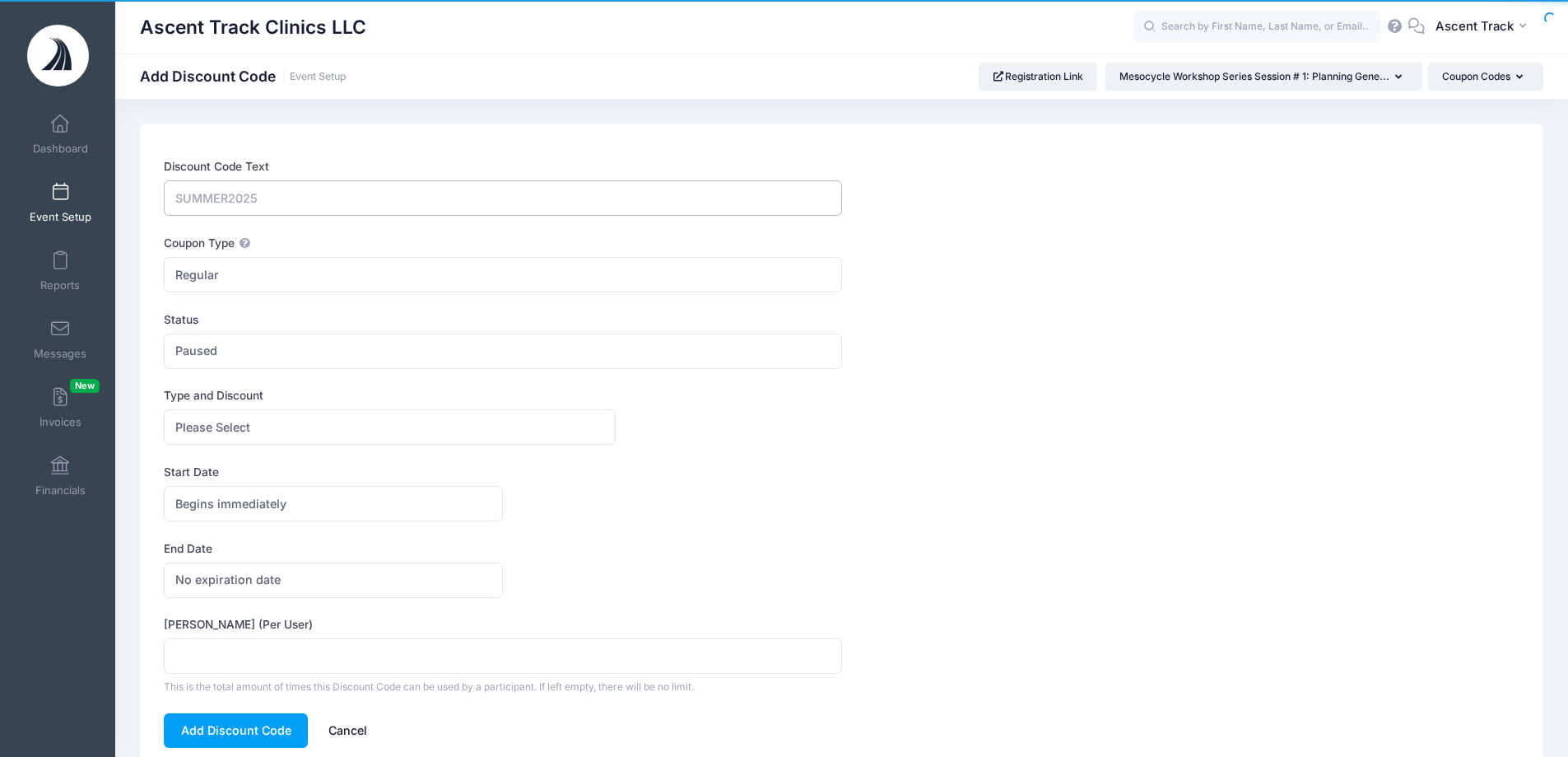
click at [304, 203] on input "Discount Code Text" at bounding box center [502, 198] width 677 height 36
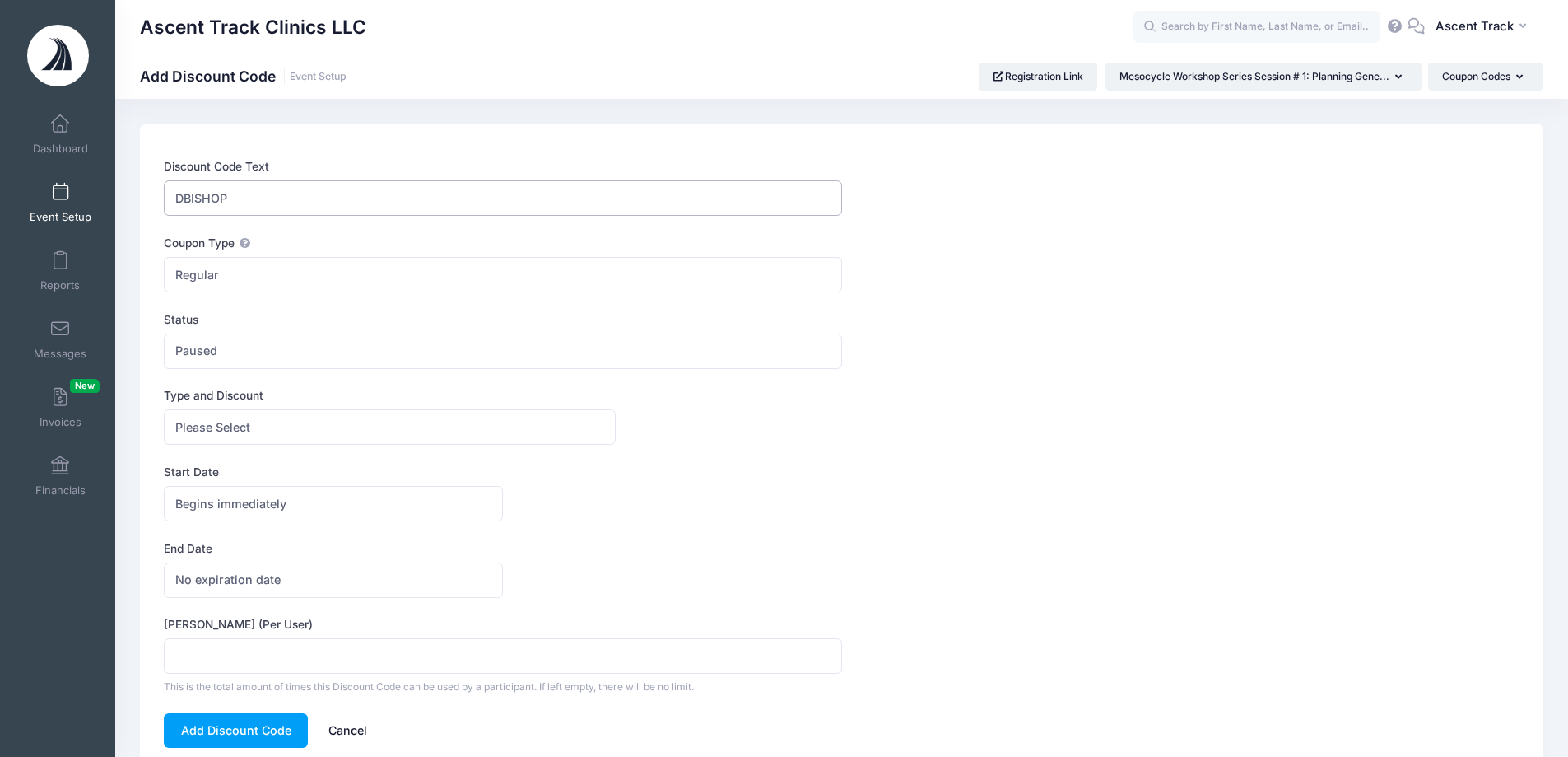
type input "DBISHOP"
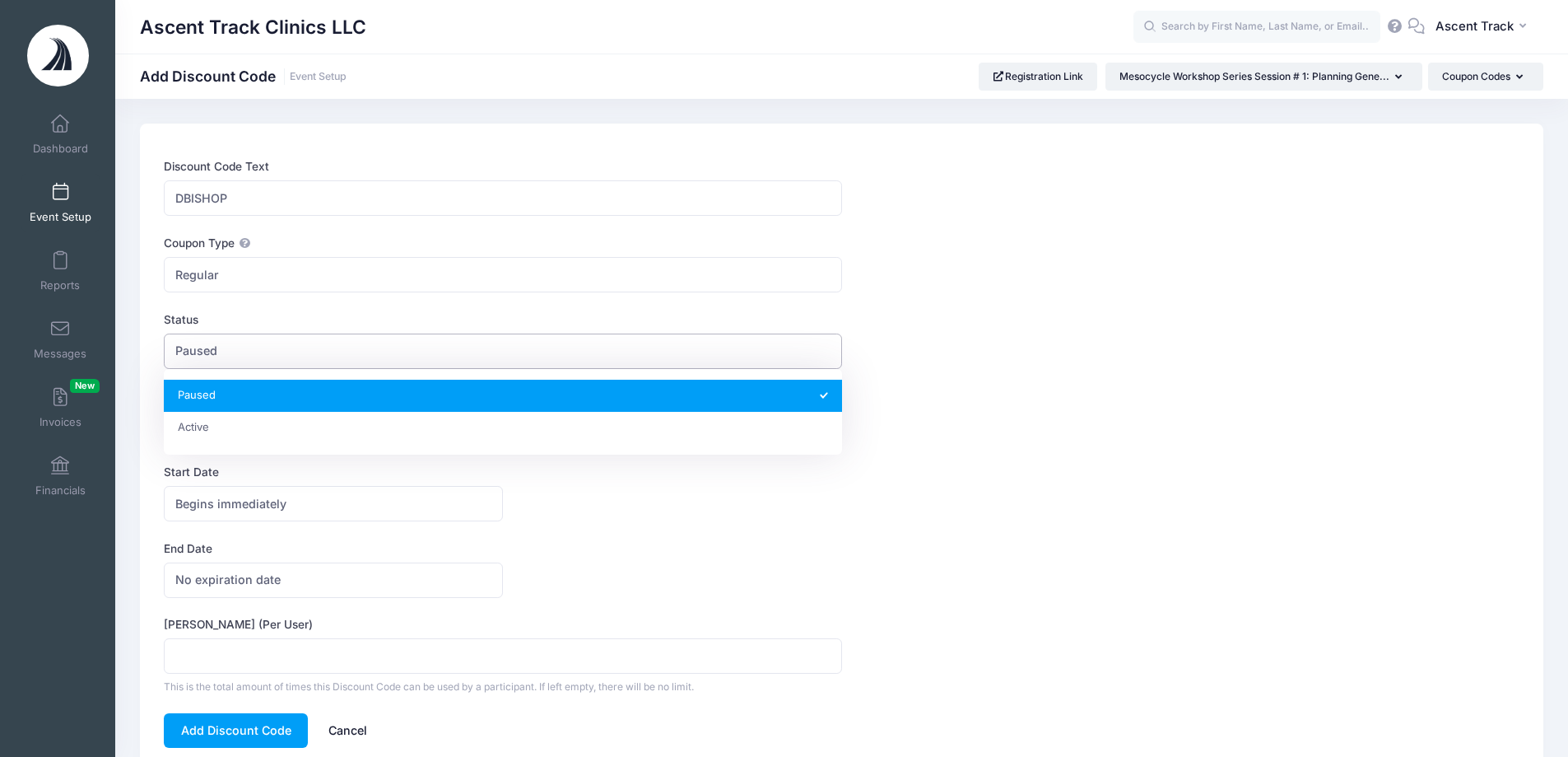
click at [248, 349] on span "Paused" at bounding box center [502, 351] width 677 height 36
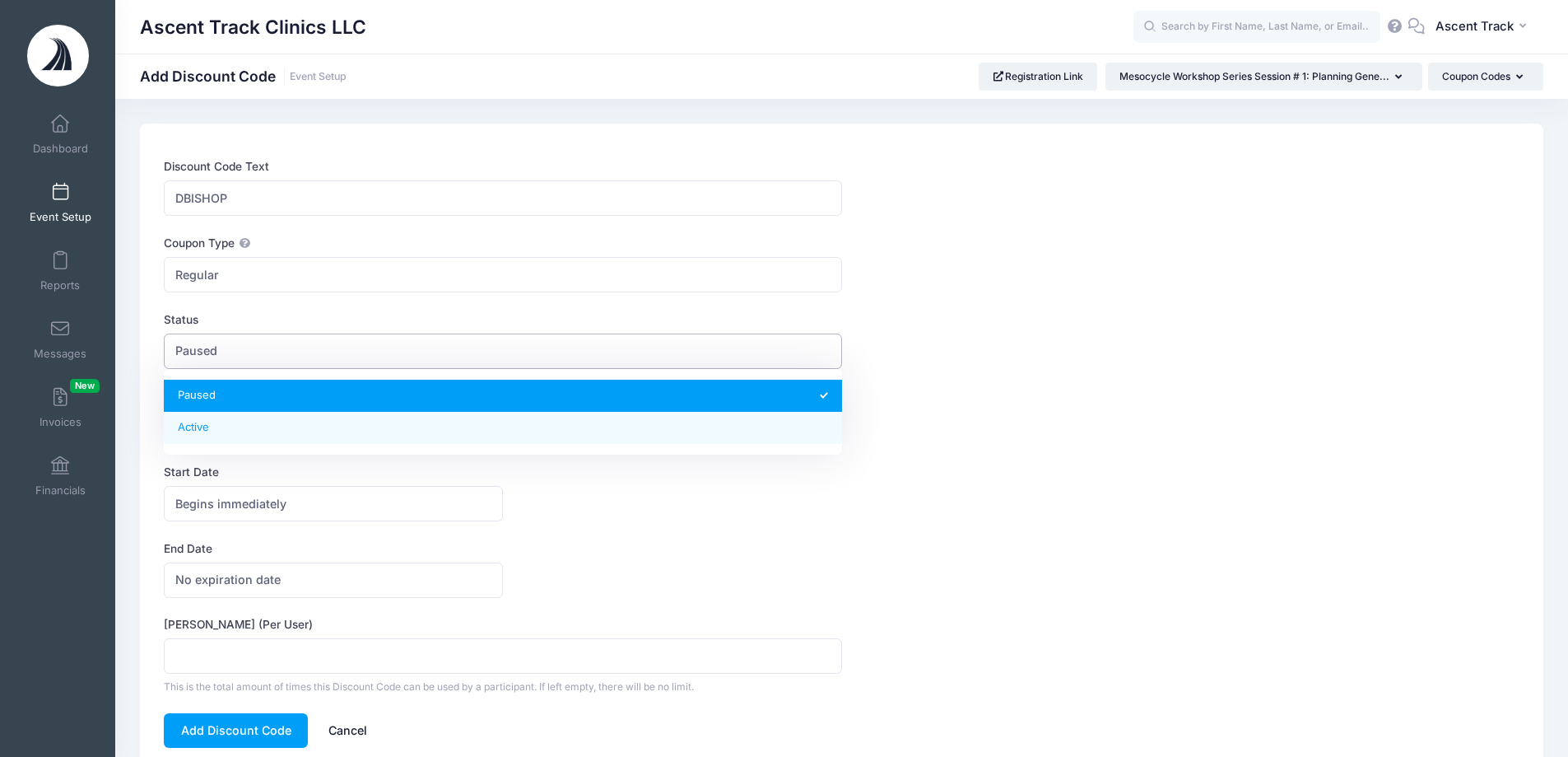
select select "1"
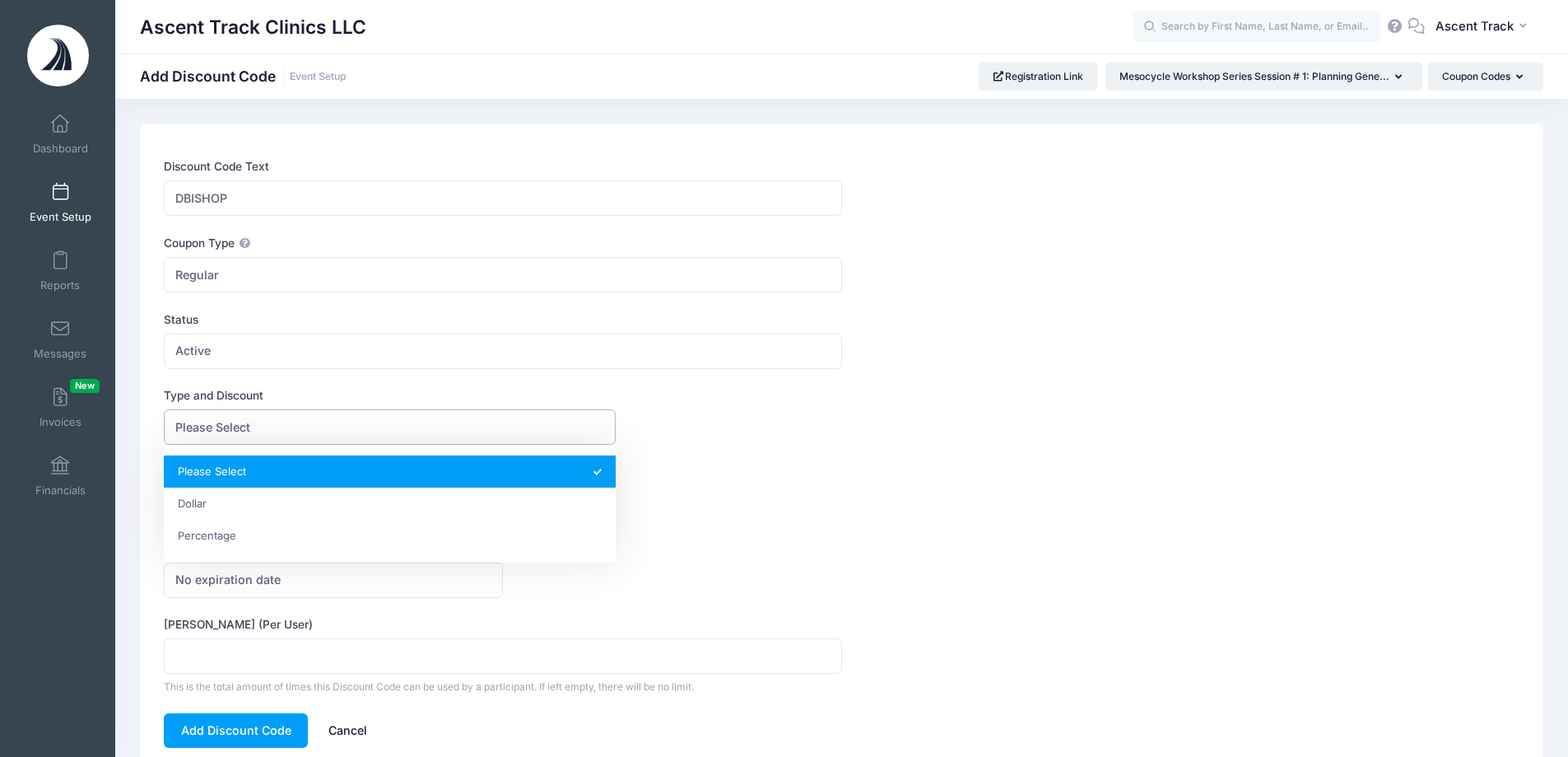
click at [254, 442] on span "Please Select" at bounding box center [390, 427] width 452 height 36
select select "2"
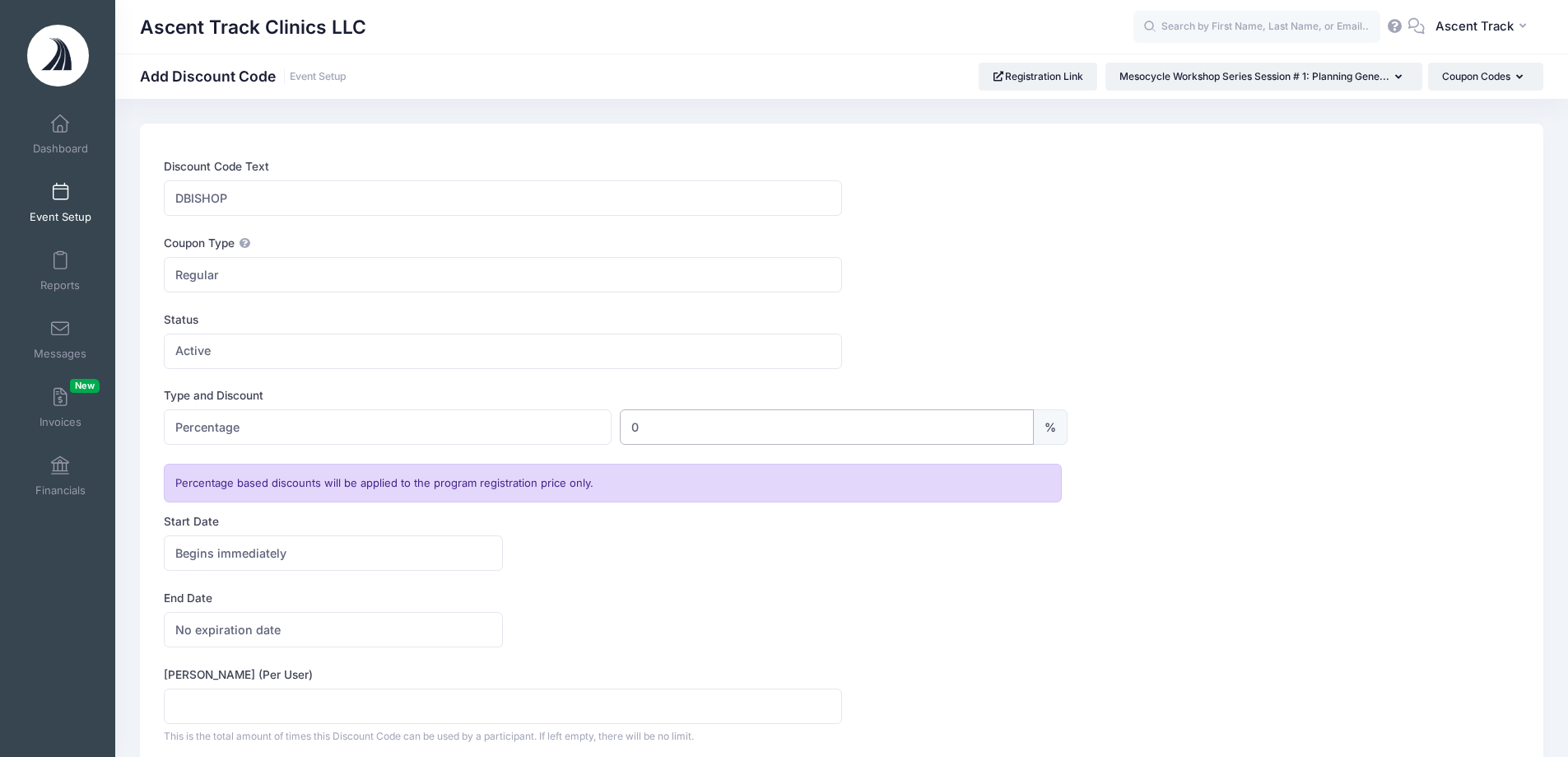
click at [667, 424] on input "0" at bounding box center [827, 427] width 414 height 36
click at [425, 392] on div "Type and Discount Please Select Dollar Percentage Percentage $ 0 0 %" at bounding box center [842, 416] width 1356 height 57
drag, startPoint x: 638, startPoint y: 429, endPoint x: 549, endPoint y: 424, distance: 89.1
click at [549, 424] on div "Please Select Dollar Percentage Percentage $ 0 0 %" at bounding box center [616, 427] width 904 height 36
type input "100"
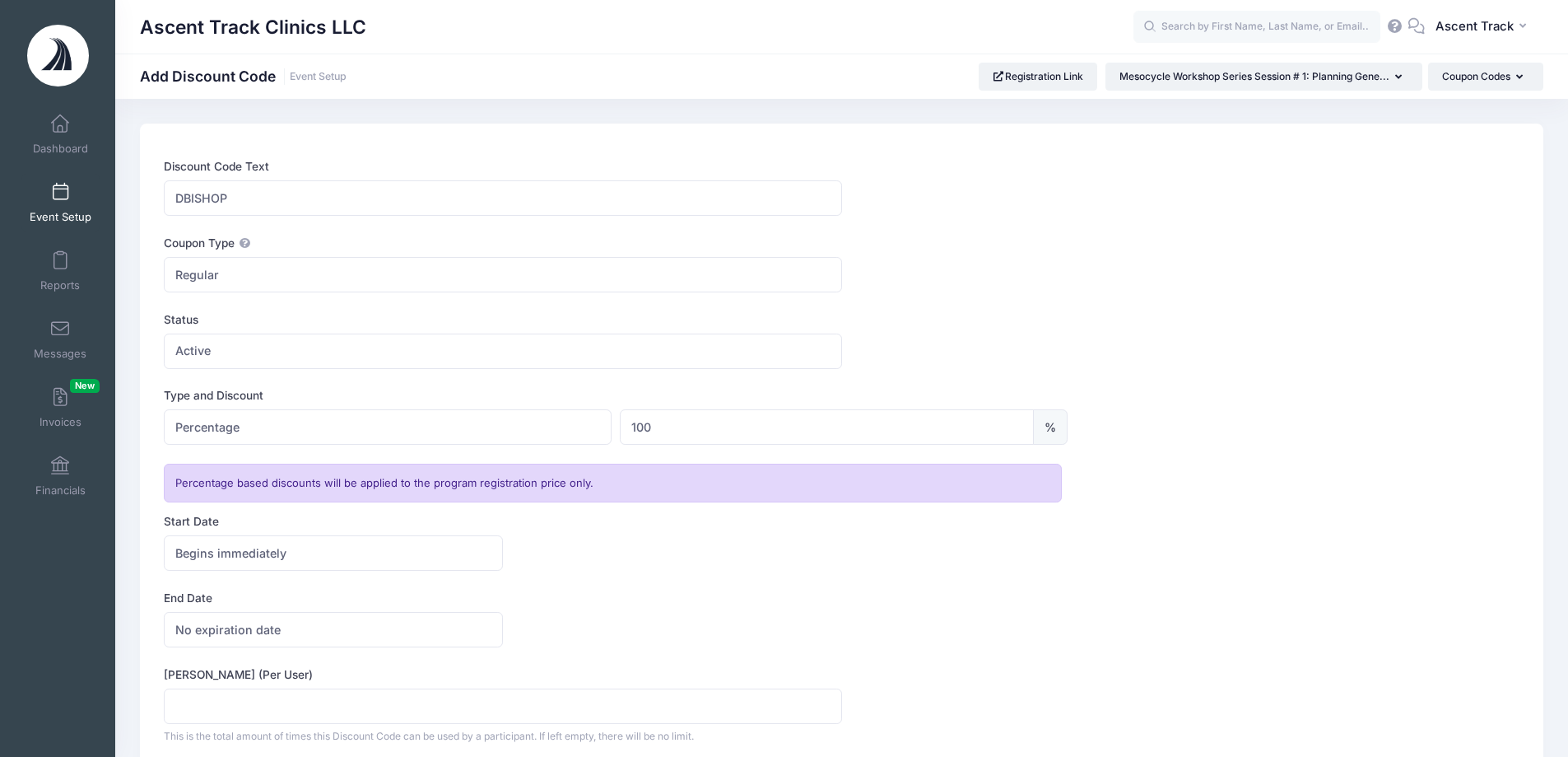
click at [1173, 415] on div "Type and Discount Please Select Dollar Percentage Percentage $ 0 100 %" at bounding box center [842, 416] width 1356 height 57
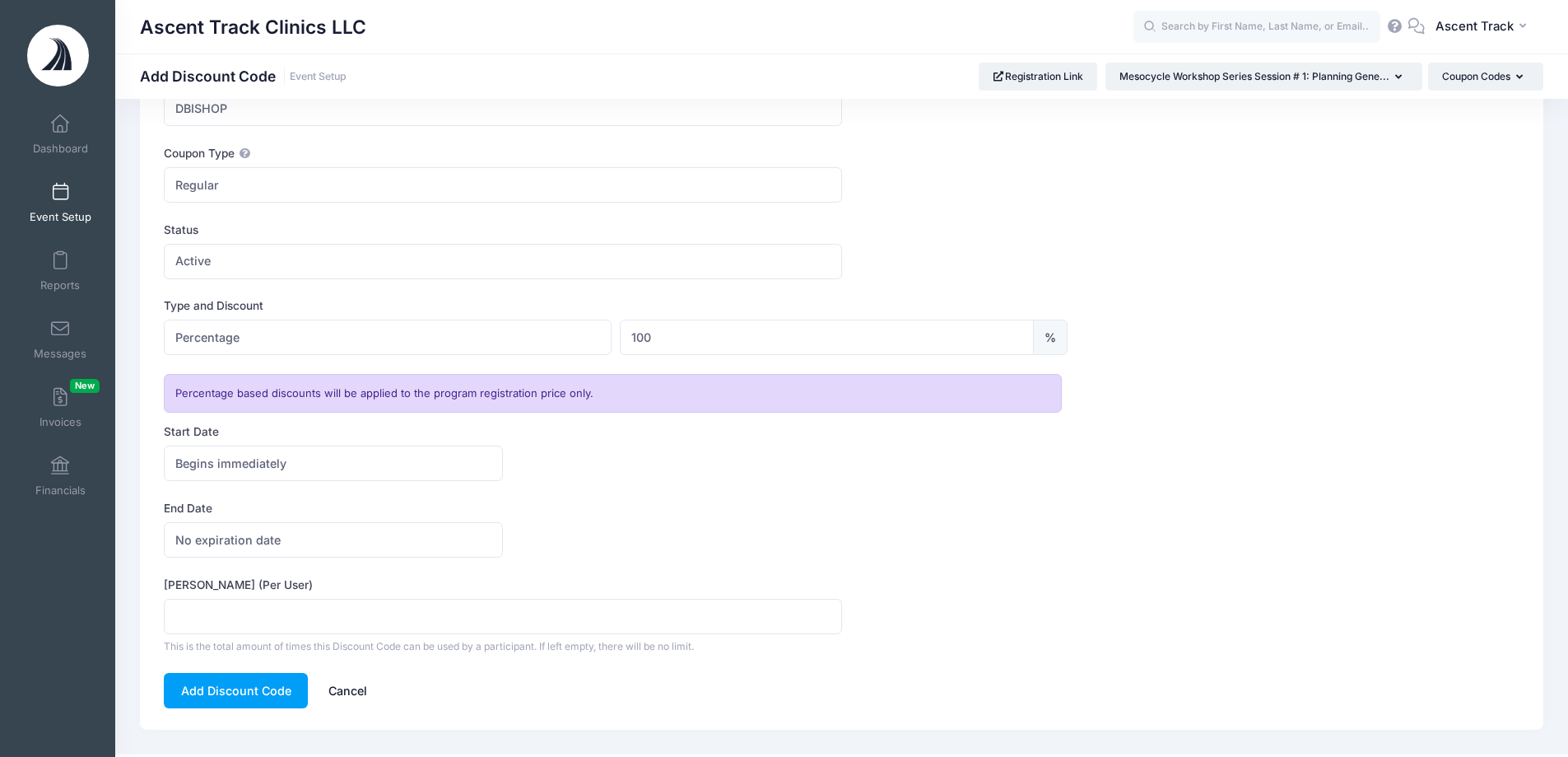
scroll to position [124, 0]
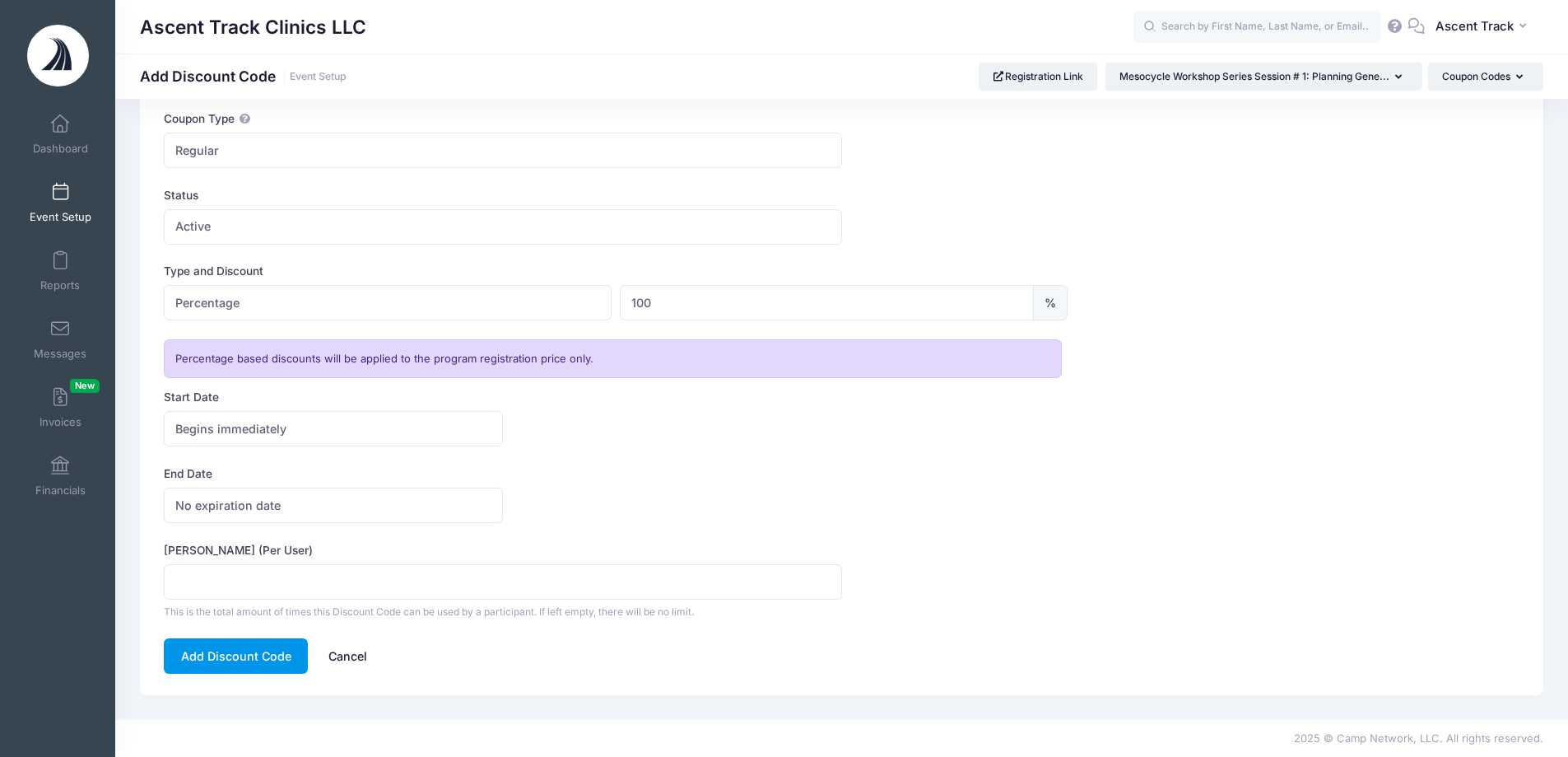
click at [232, 661] on button "Add Discount Code" at bounding box center [236, 655] width 144 height 36
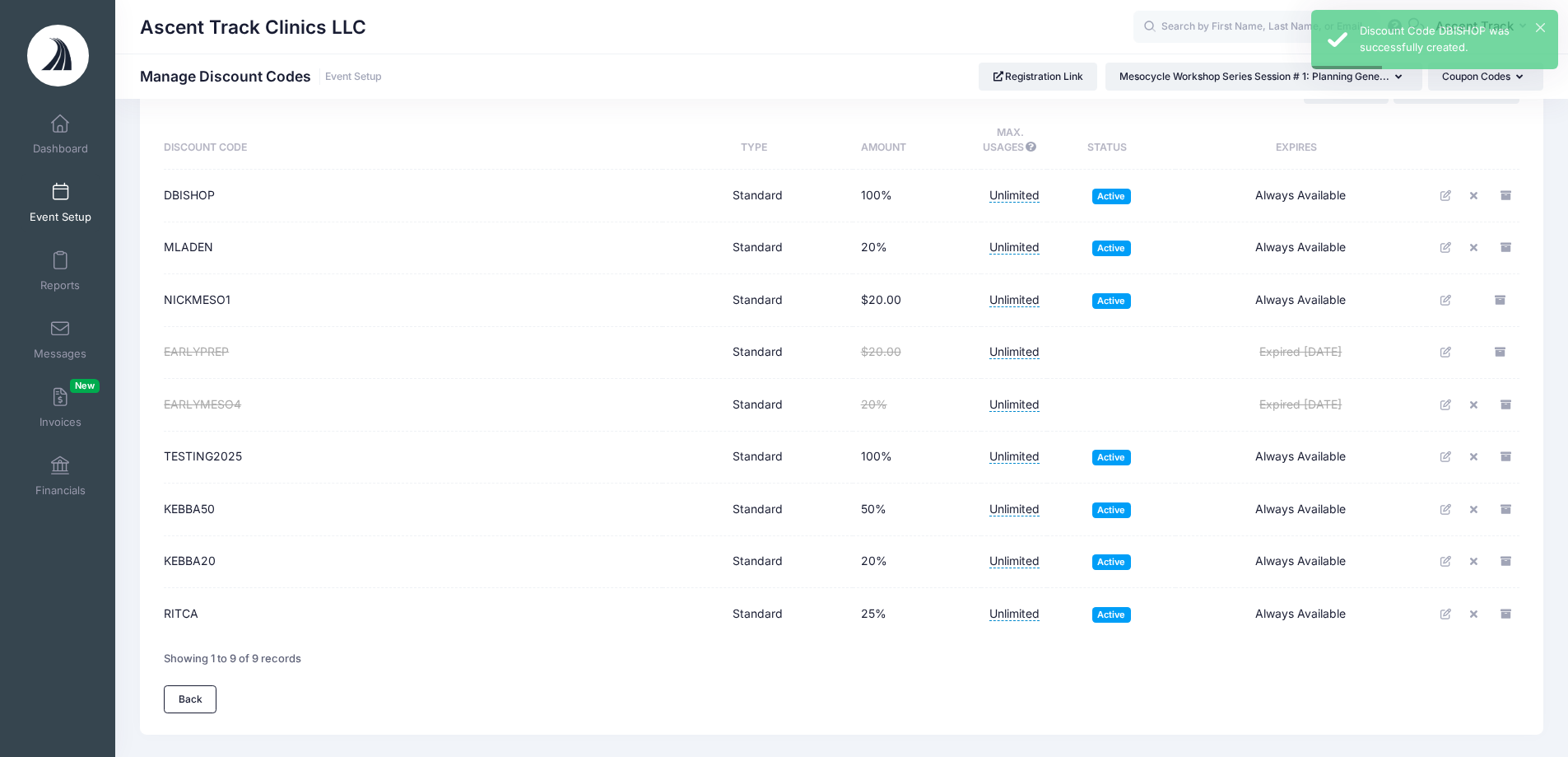
scroll to position [160, 0]
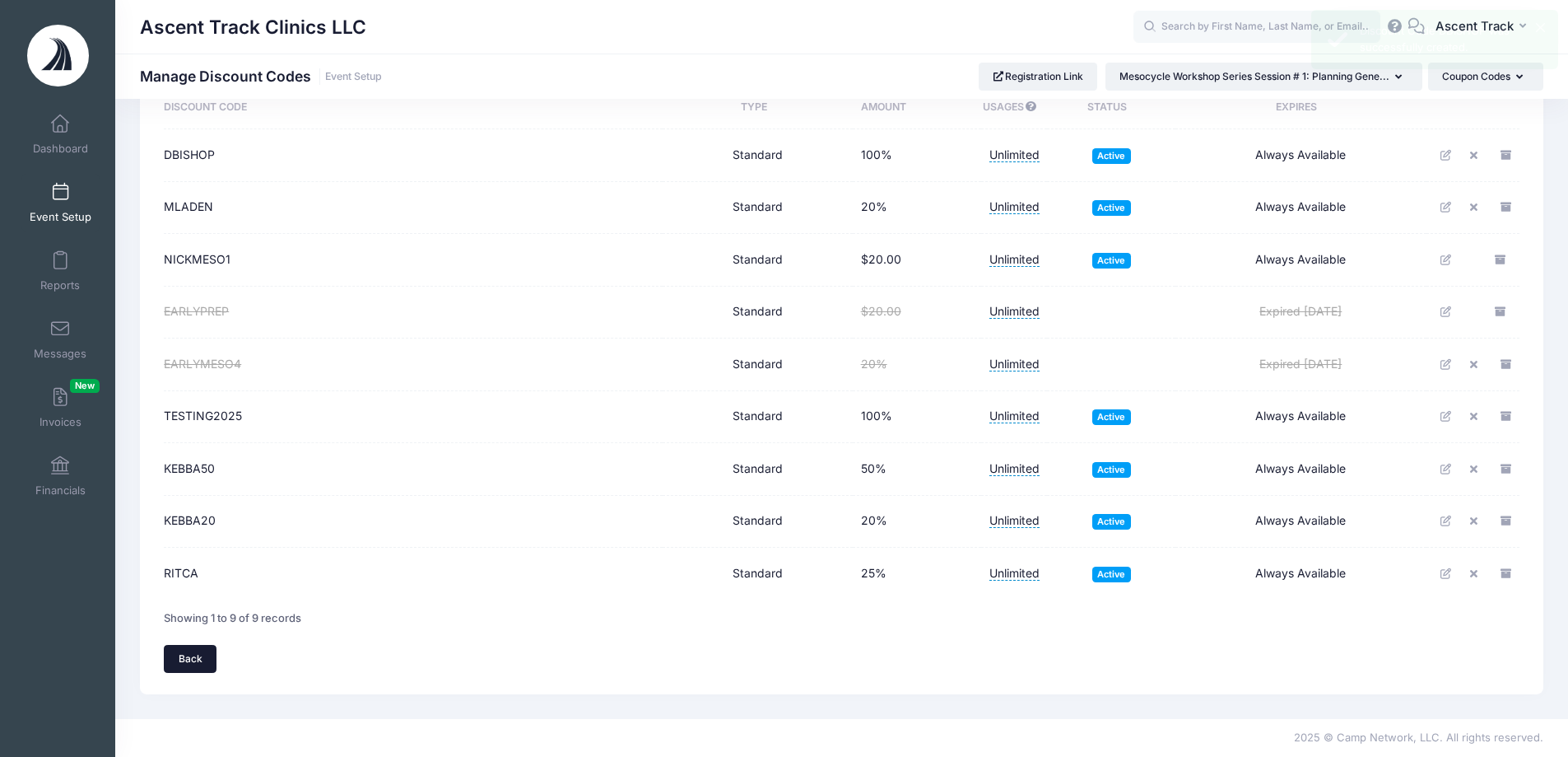
click at [174, 659] on link "Back" at bounding box center [189, 658] width 52 height 28
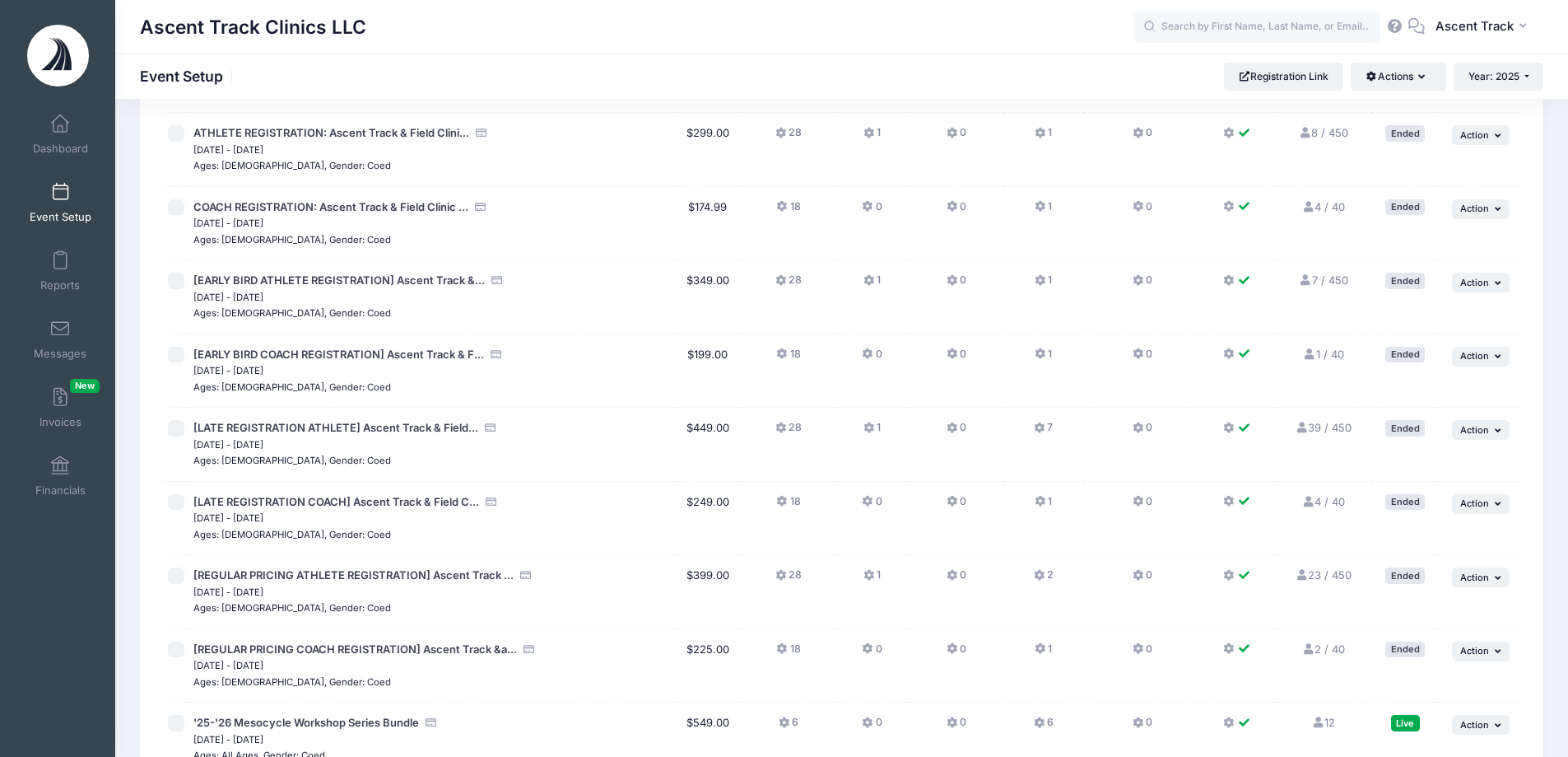
scroll to position [2334, 0]
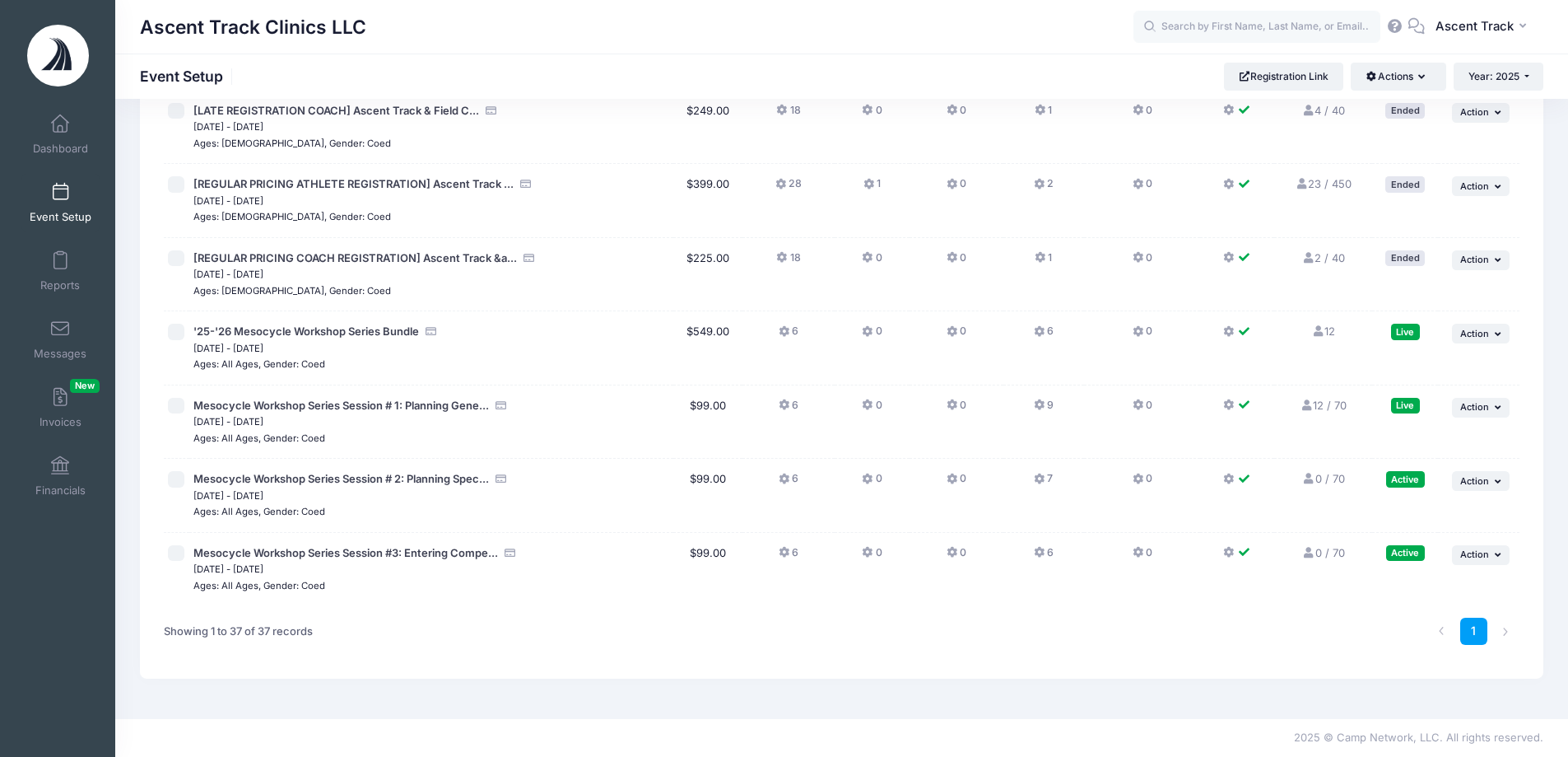
click at [1043, 409] on button "9" at bounding box center [1044, 410] width 20 height 24
